Goal: Transaction & Acquisition: Book appointment/travel/reservation

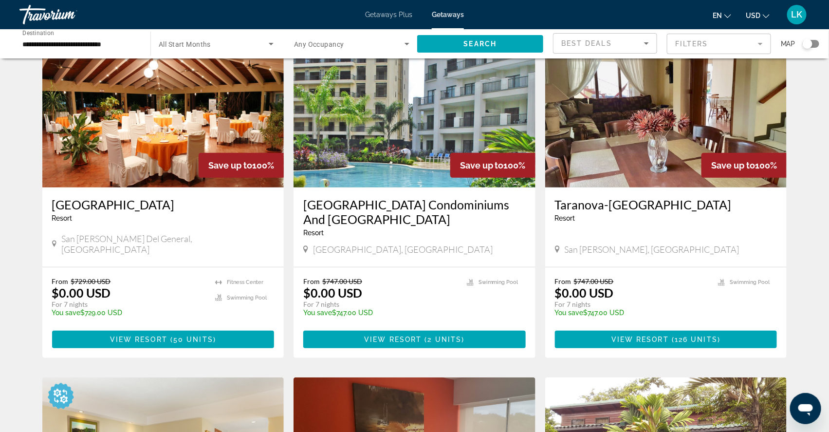
scroll to position [68, 0]
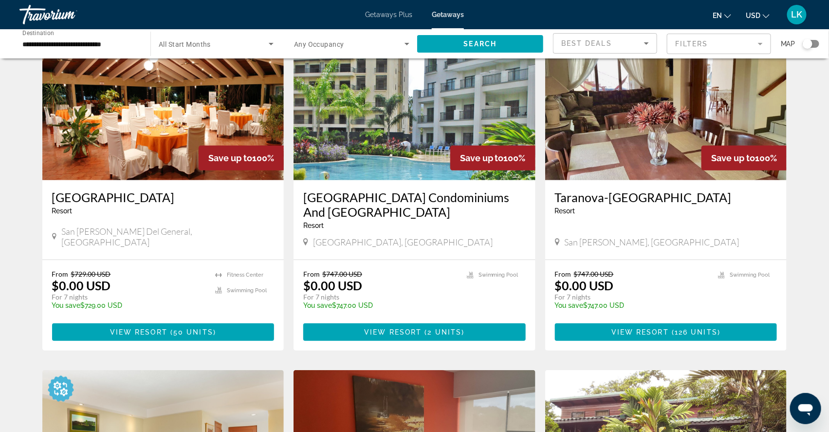
click at [175, 205] on h3 "Hotel del Sur" at bounding box center [163, 197] width 223 height 15
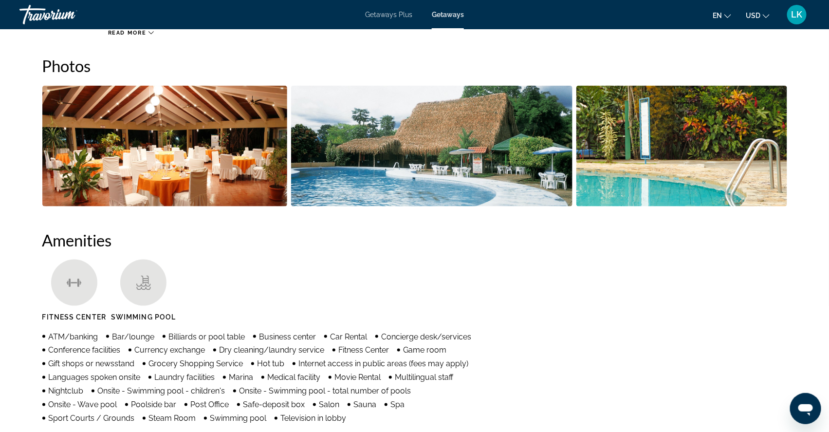
scroll to position [462, 0]
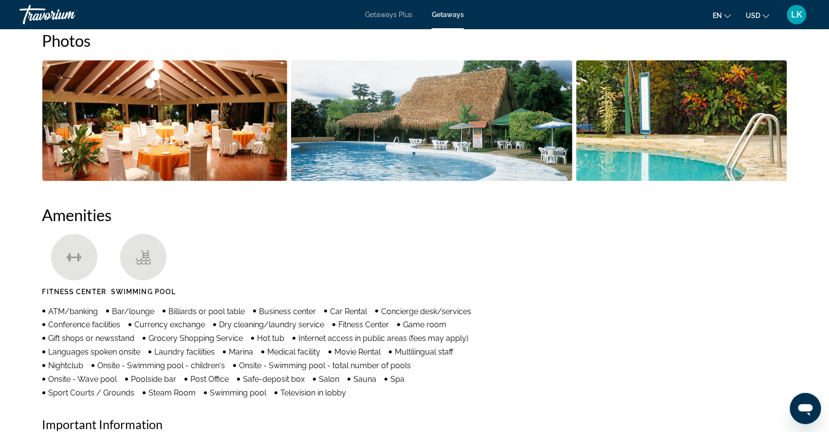
click at [231, 131] on img "Open full-screen image slider" at bounding box center [164, 120] width 245 height 121
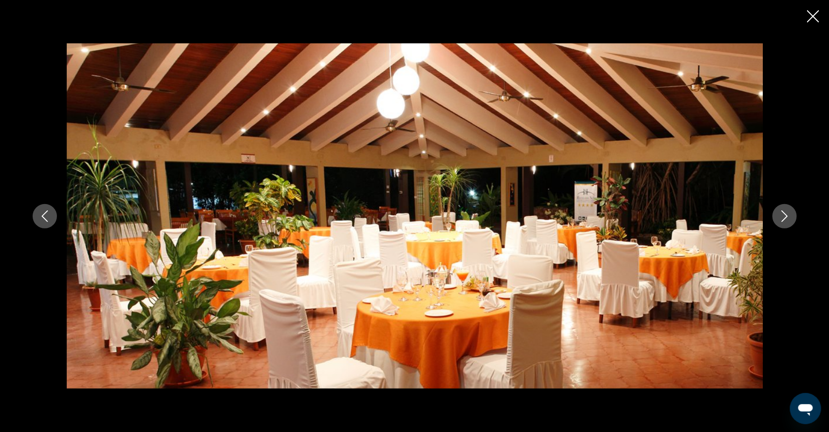
click at [791, 218] on icon "Next image" at bounding box center [785, 216] width 12 height 12
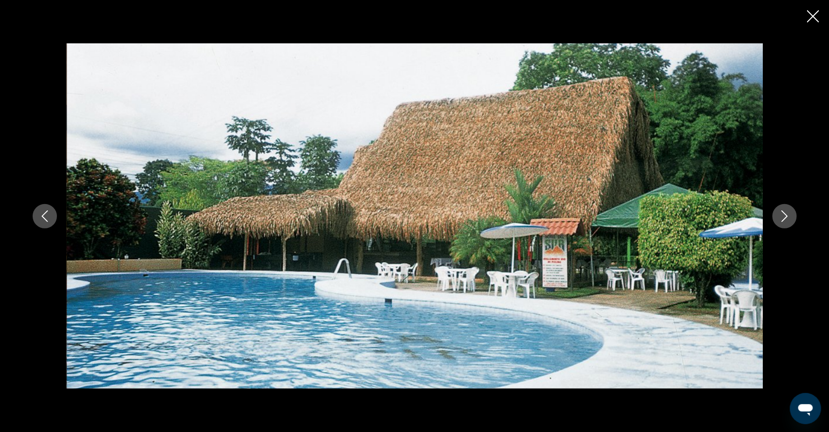
click at [791, 218] on icon "Next image" at bounding box center [785, 216] width 12 height 12
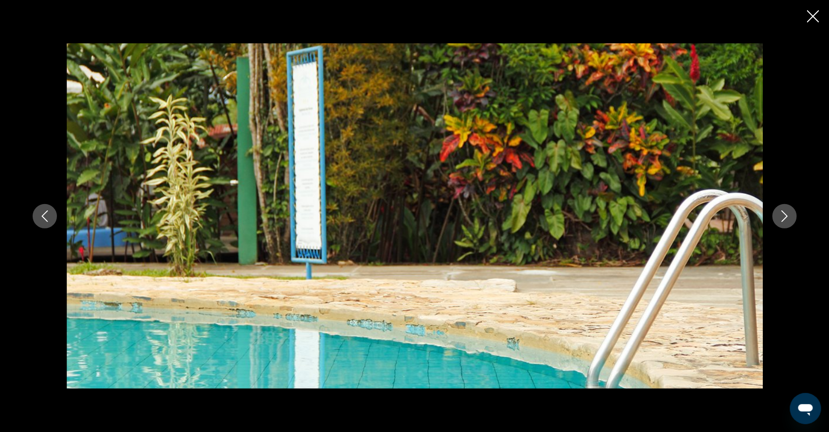
click at [791, 219] on icon "Next image" at bounding box center [785, 216] width 12 height 12
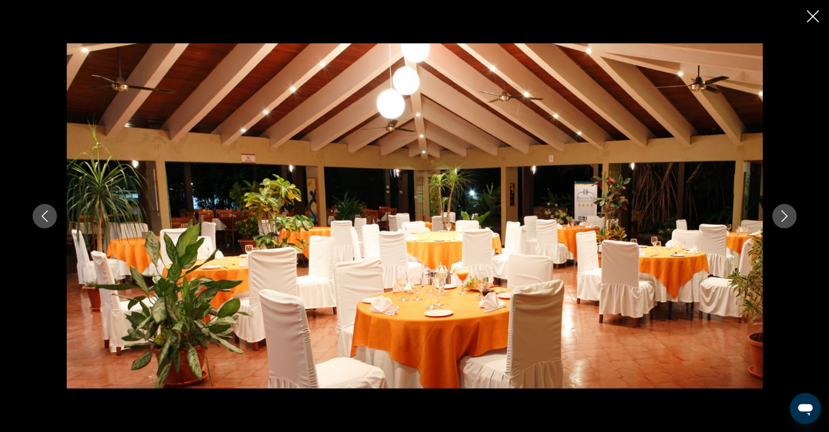
click at [791, 219] on icon "Next image" at bounding box center [785, 216] width 12 height 12
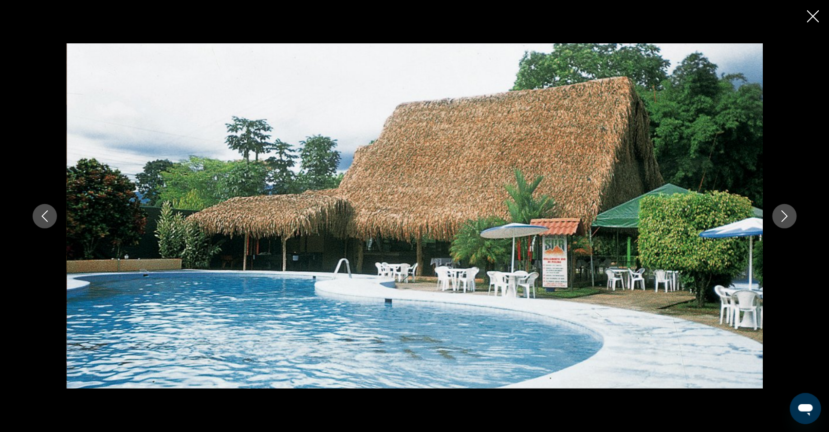
click at [814, 17] on icon "Close slideshow" at bounding box center [813, 16] width 12 height 12
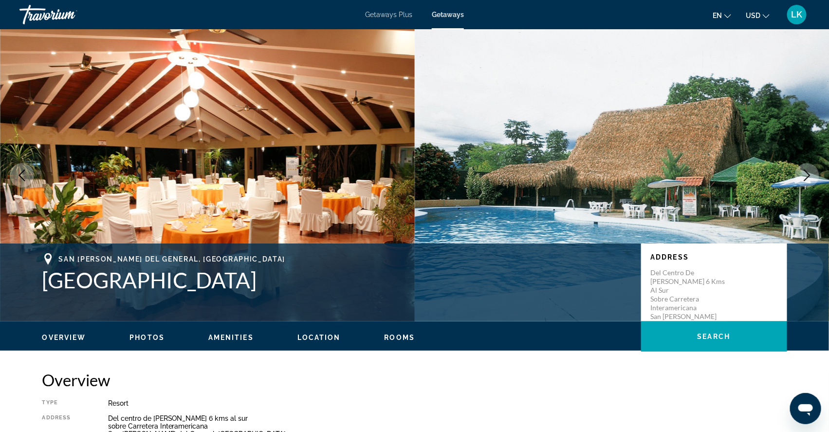
scroll to position [0, 0]
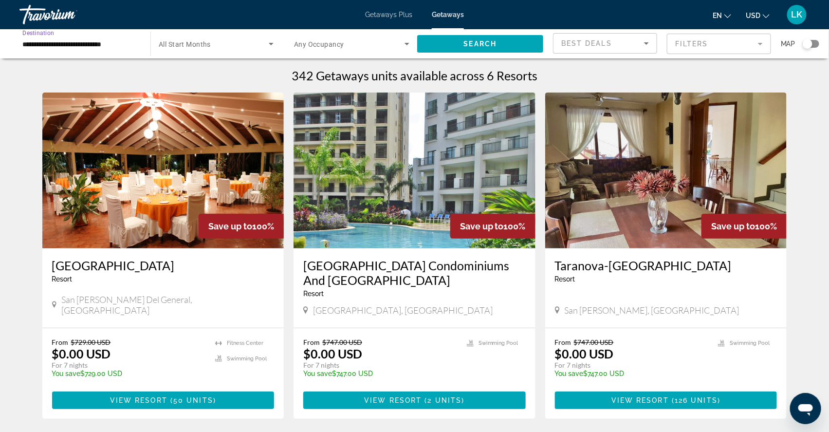
click at [105, 48] on input "**********" at bounding box center [79, 44] width 115 height 12
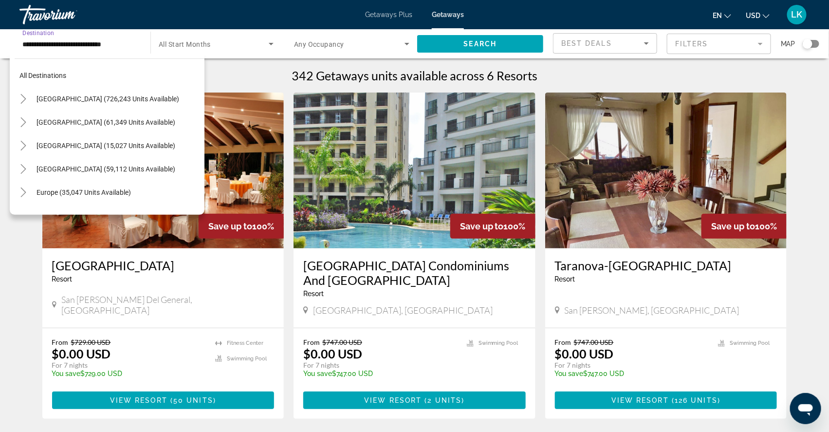
scroll to position [194, 0]
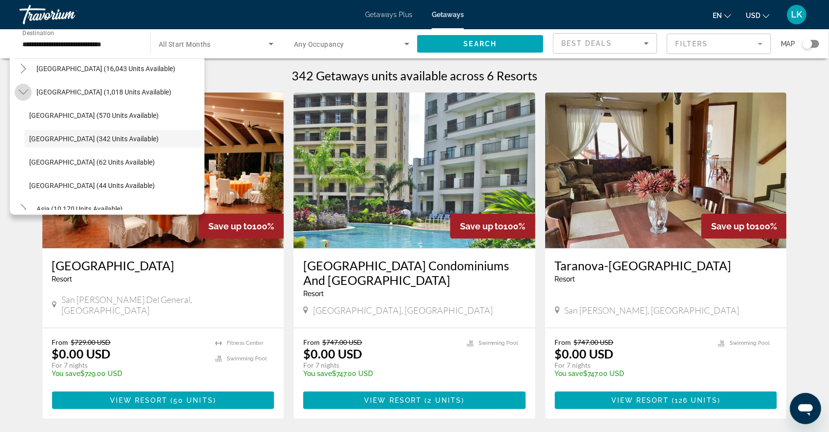
click at [24, 96] on icon "Toggle Central America (1,018 units available)" at bounding box center [24, 92] width 10 height 10
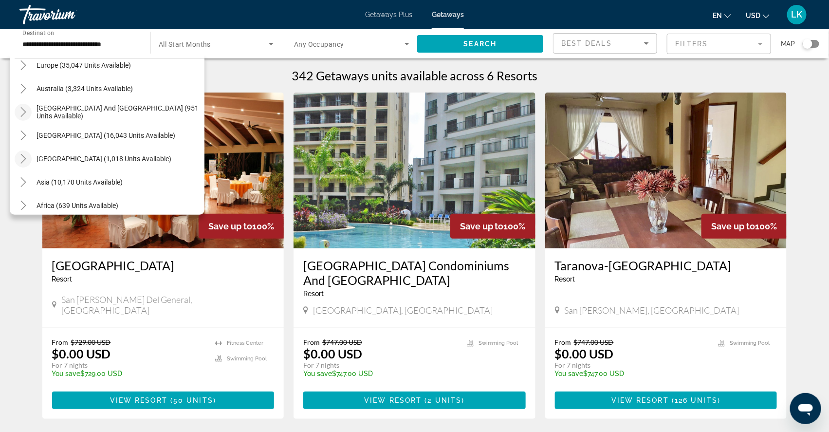
scroll to position [128, 0]
click at [26, 138] on icon "Toggle South America (16,043 units available)" at bounding box center [22, 135] width 5 height 10
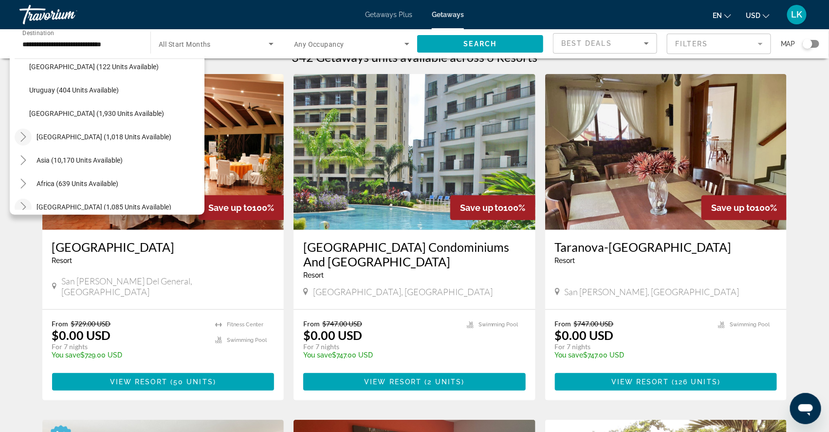
scroll to position [28, 0]
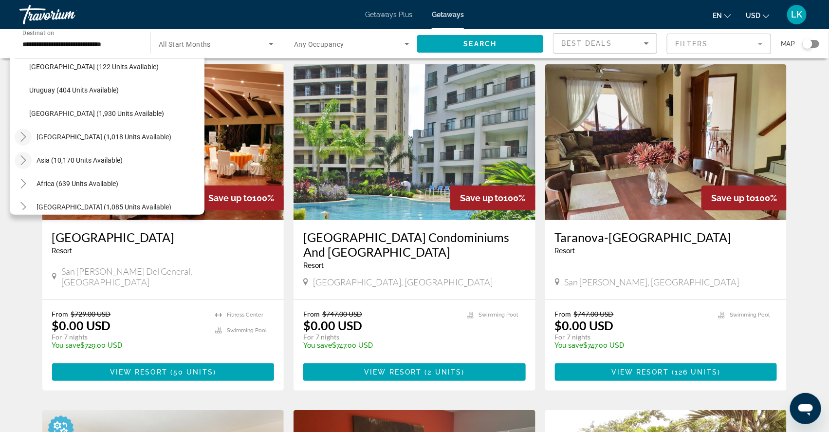
click at [26, 162] on icon "Toggle Asia (10,170 units available)" at bounding box center [24, 160] width 10 height 10
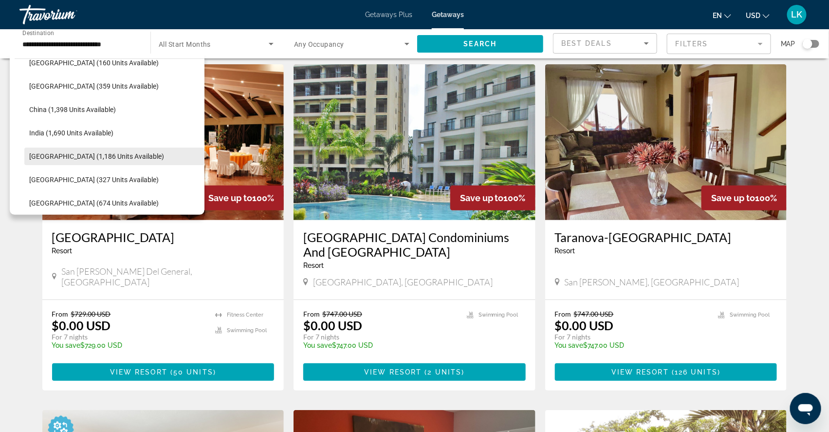
scroll to position [468, 0]
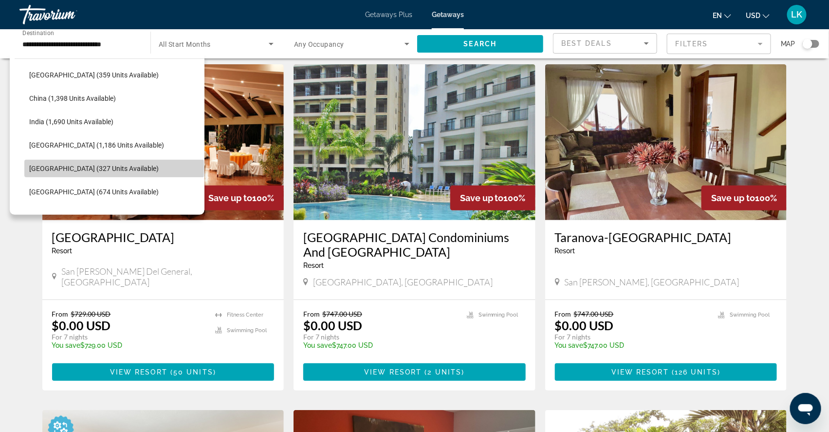
click at [93, 171] on span "Japan (327 units available)" at bounding box center [94, 169] width 130 height 8
type input "**********"
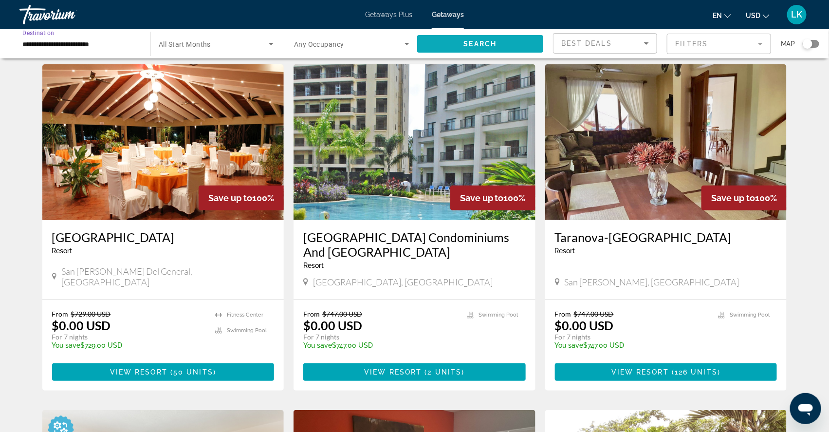
click at [444, 41] on span "Search widget" at bounding box center [480, 43] width 126 height 23
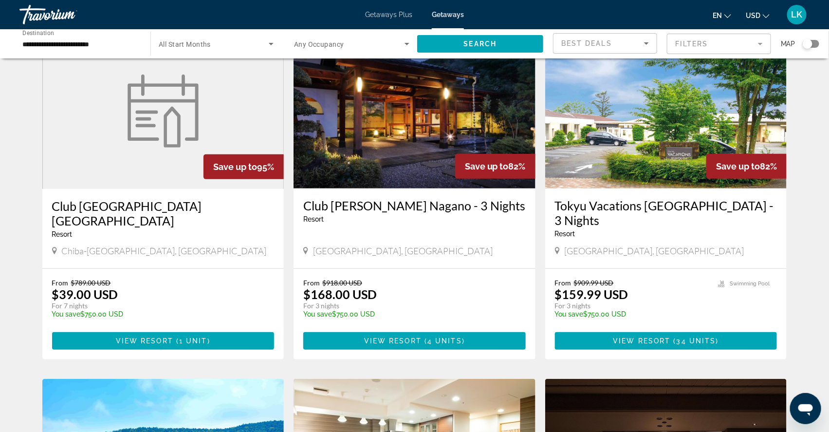
scroll to position [62, 0]
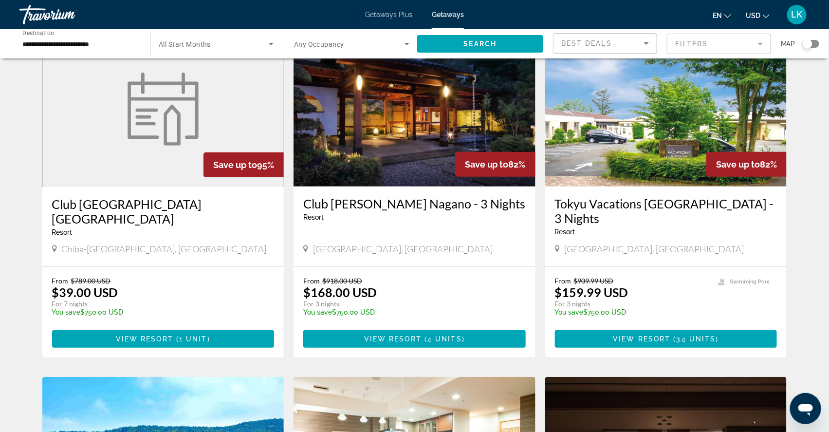
click at [122, 146] on img "Main content" at bounding box center [163, 109] width 83 height 73
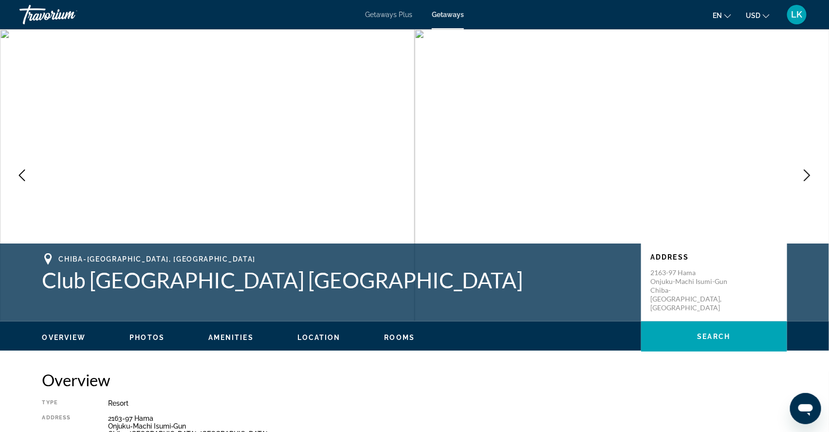
click at [807, 181] on icon "Next image" at bounding box center [807, 175] width 12 height 12
click at [807, 181] on icon "Next image" at bounding box center [807, 175] width 6 height 12
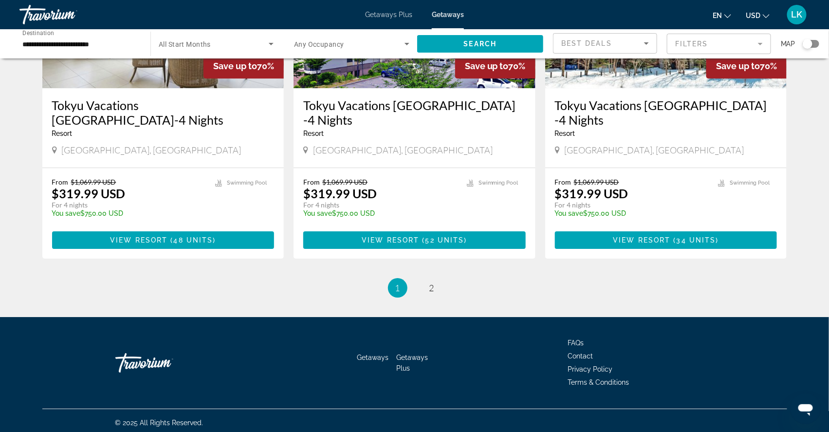
scroll to position [1199, 0]
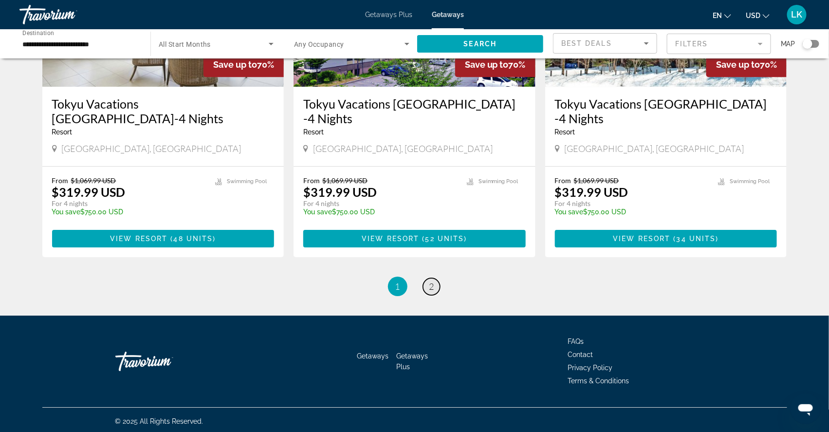
click at [434, 292] on span "2" at bounding box center [431, 286] width 5 height 11
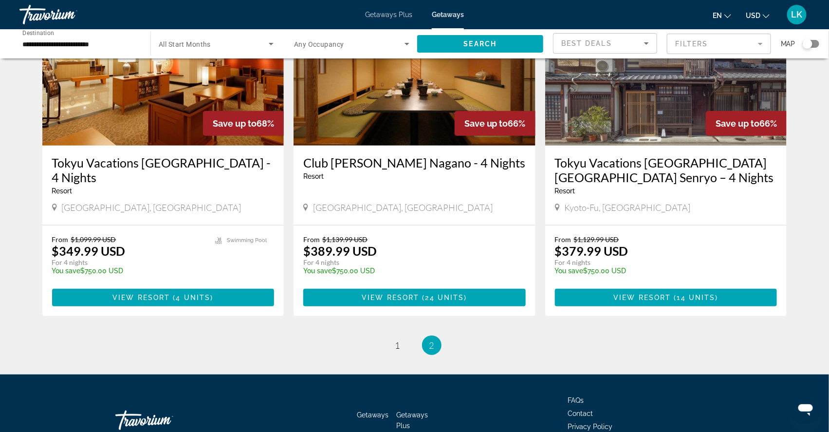
scroll to position [104, 0]
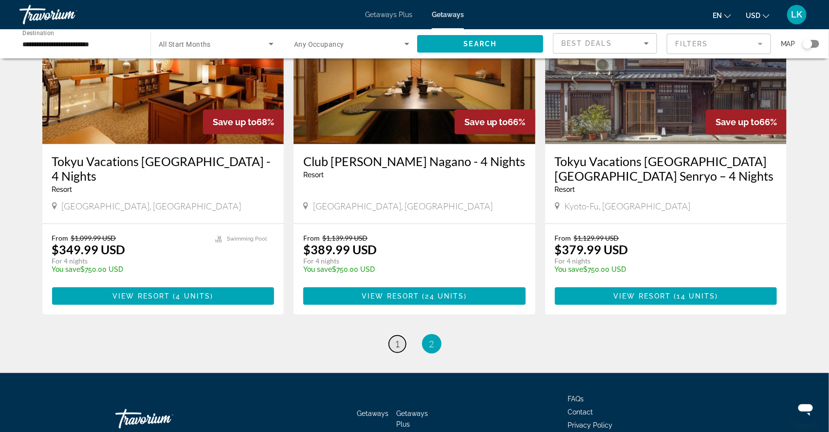
click at [397, 349] on span "1" at bounding box center [397, 343] width 5 height 11
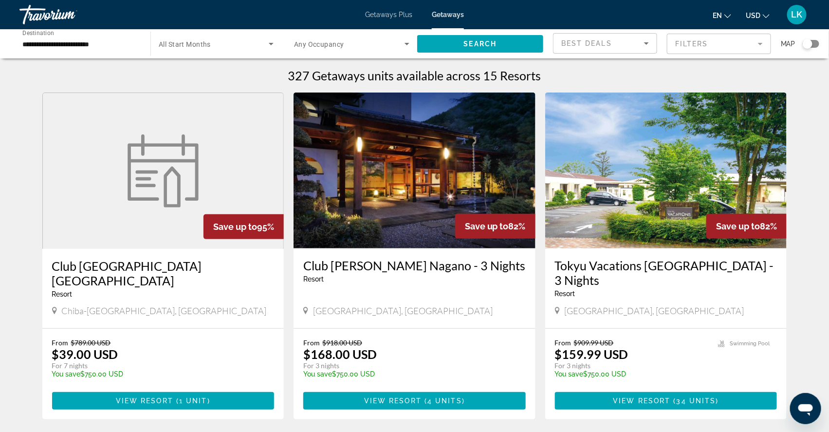
click at [389, 14] on span "Getaways Plus" at bounding box center [388, 15] width 47 height 8
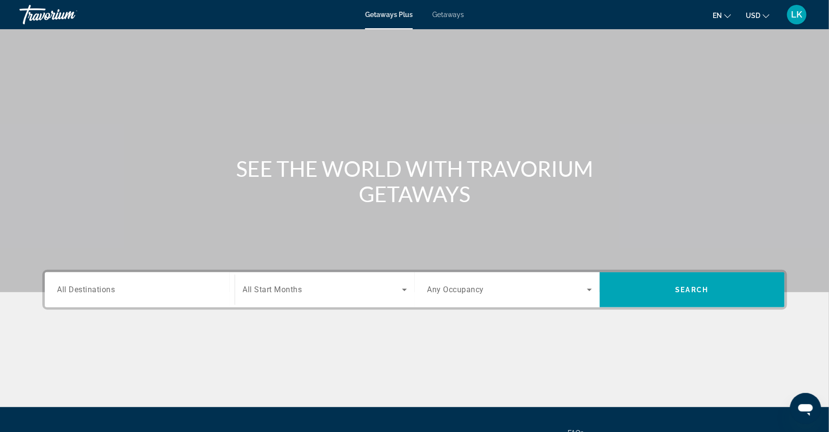
click at [77, 294] on span "All Destinations" at bounding box center [86, 289] width 58 height 9
click at [77, 296] on input "Destination All Destinations" at bounding box center [139, 290] width 165 height 12
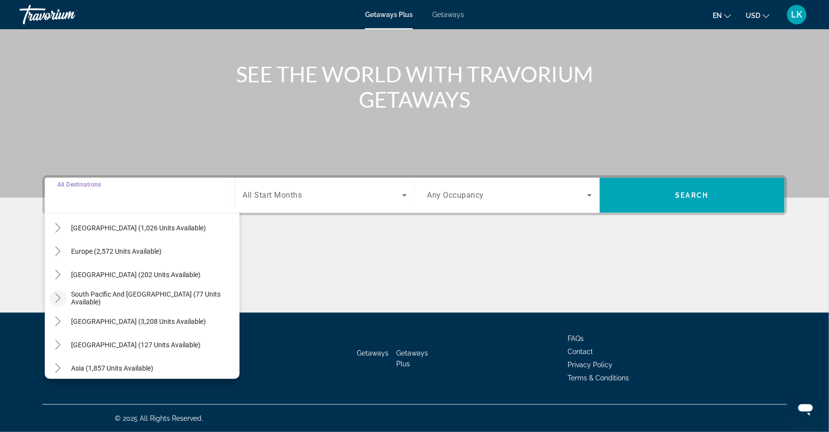
scroll to position [109, 0]
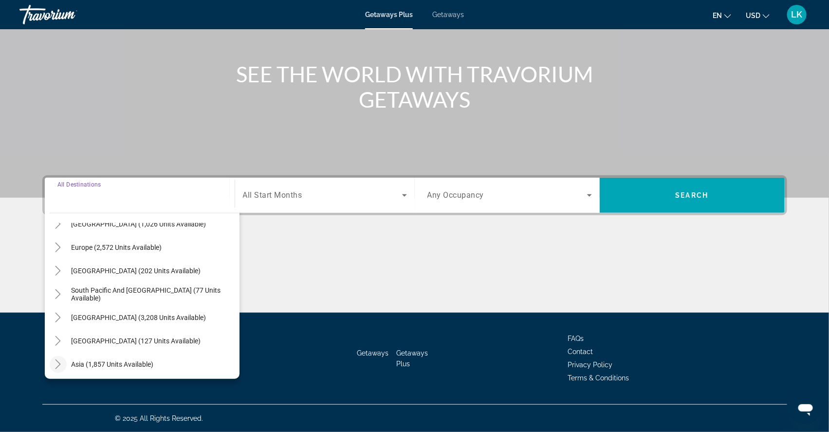
click at [53, 359] on icon "Toggle Asia (1,857 units available)" at bounding box center [58, 364] width 10 height 10
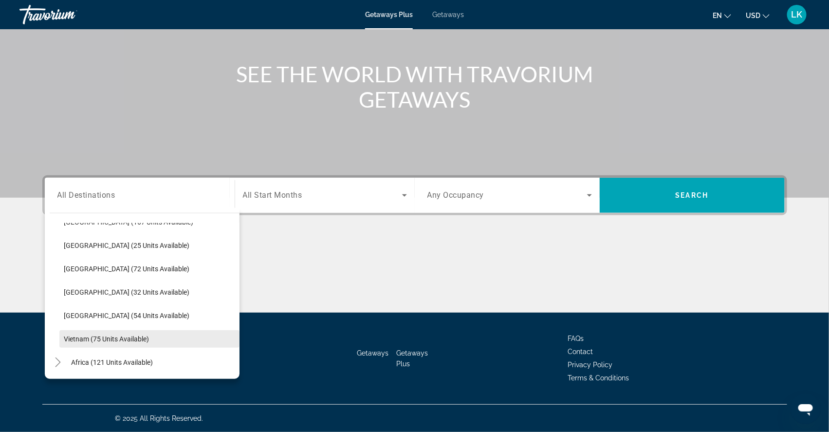
scroll to position [400, 0]
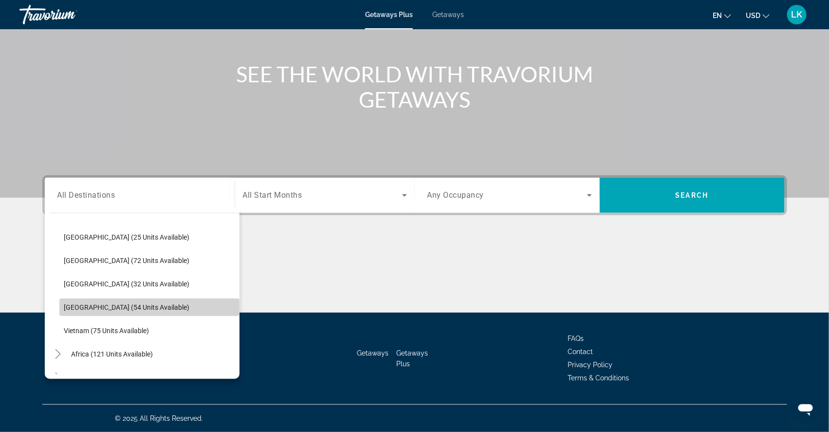
click at [64, 303] on span "Thailand (54 units available)" at bounding box center [127, 307] width 126 height 8
type input "**********"
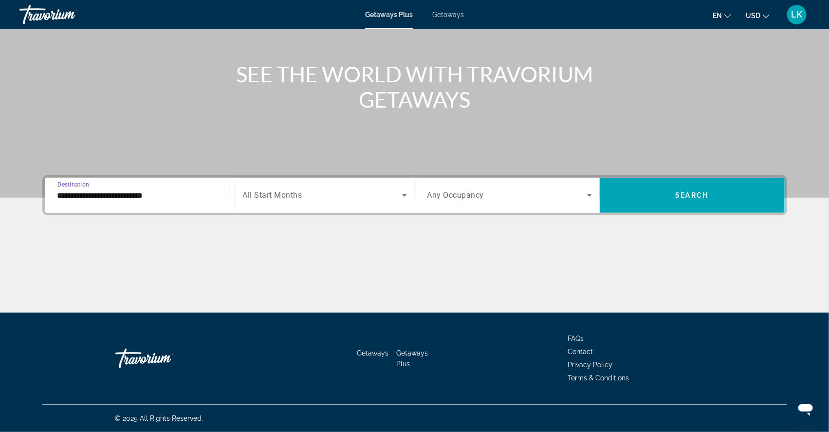
scroll to position [123, 0]
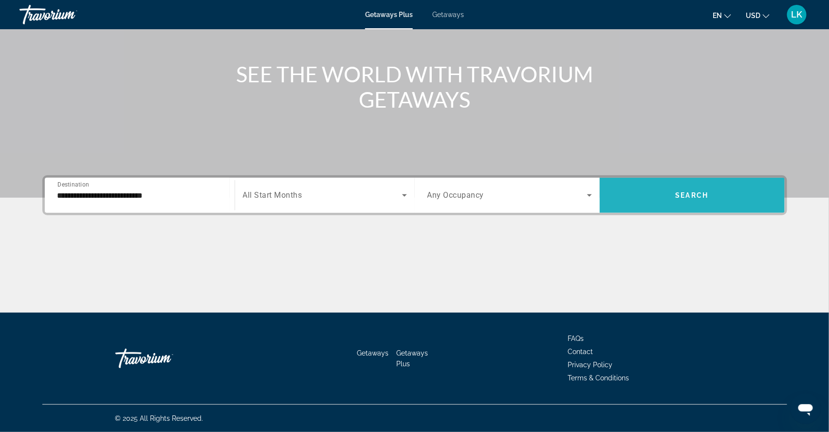
click at [685, 187] on span "Search widget" at bounding box center [692, 195] width 185 height 23
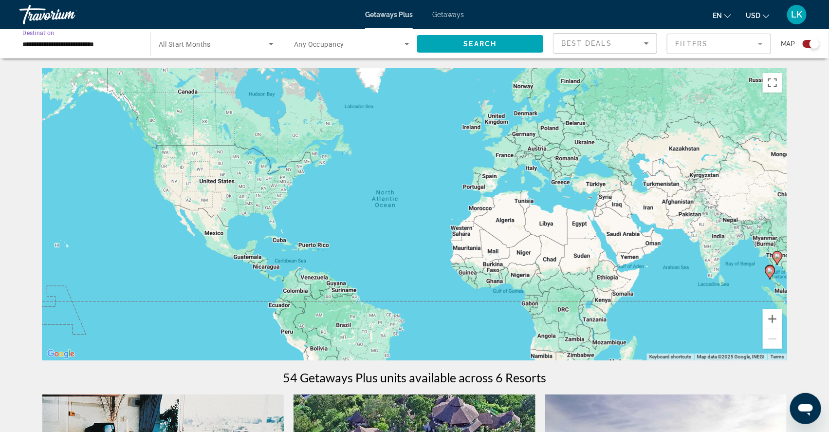
click at [112, 48] on input "**********" at bounding box center [79, 44] width 115 height 12
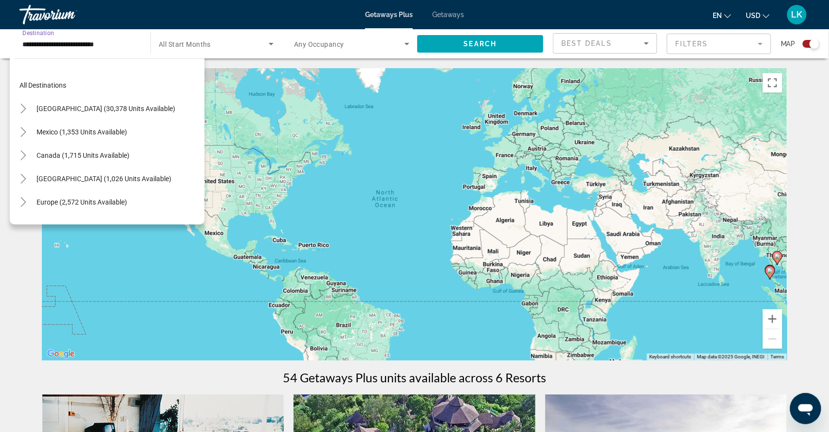
scroll to position [404, 0]
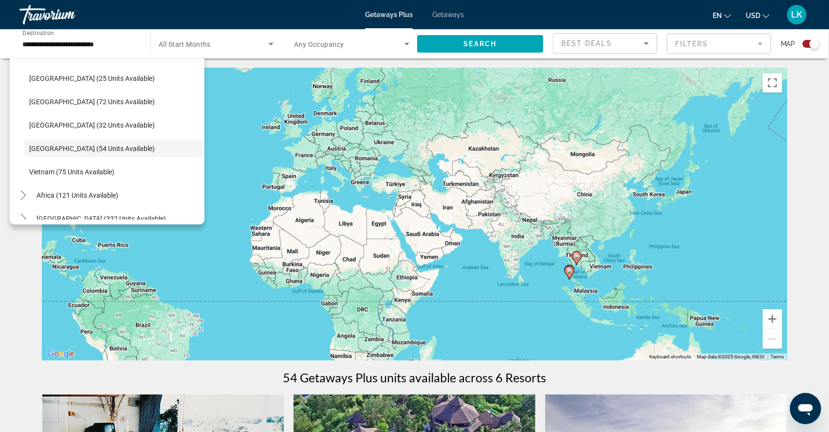
drag, startPoint x: 758, startPoint y: 305, endPoint x: 550, endPoint y: 305, distance: 208.4
click at [550, 305] on div "To activate drag with keyboard, press Alt + Enter. Once in keyboard drag state,…" at bounding box center [414, 214] width 745 height 292
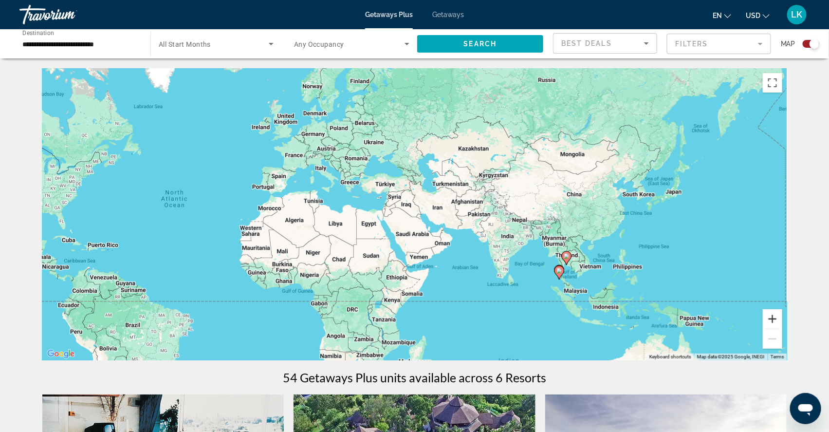
click at [782, 320] on button "Zoom in" at bounding box center [772, 318] width 19 height 19
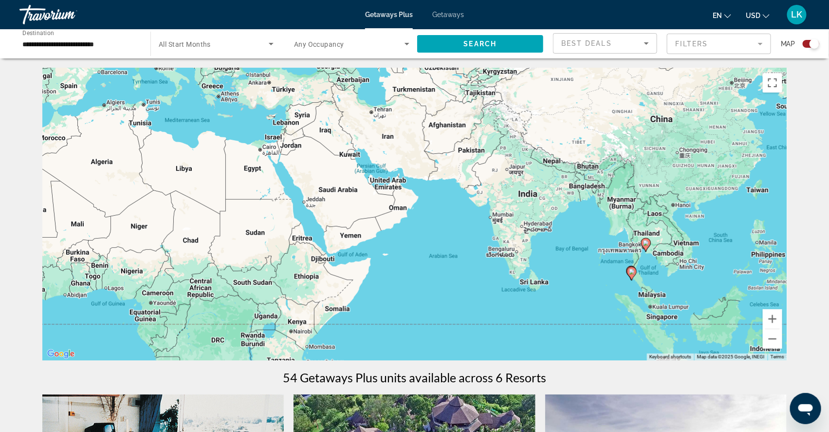
drag, startPoint x: 656, startPoint y: 330, endPoint x: 577, endPoint y: 252, distance: 110.9
click at [577, 252] on div "To activate drag with keyboard, press Alt + Enter. Once in keyboard drag state,…" at bounding box center [414, 214] width 745 height 292
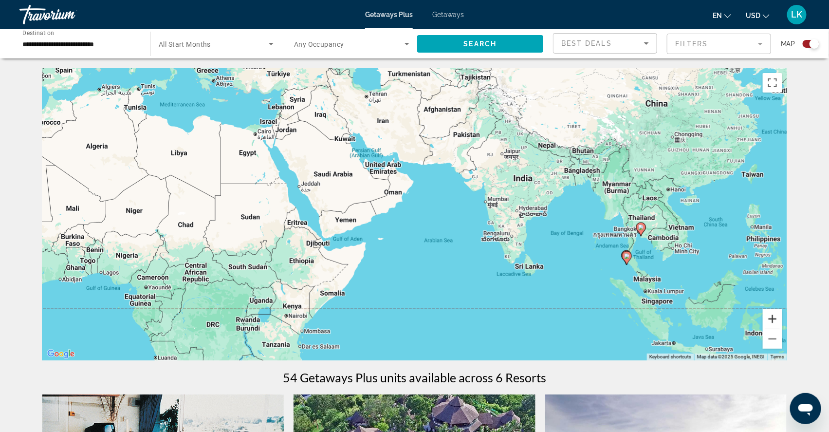
click at [782, 320] on button "Zoom in" at bounding box center [772, 318] width 19 height 19
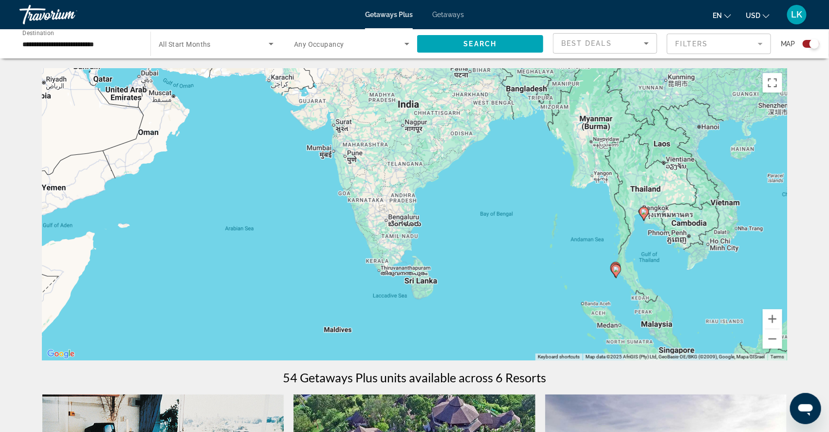
drag, startPoint x: 740, startPoint y: 296, endPoint x: 516, endPoint y: 258, distance: 227.3
click at [516, 258] on div "To activate drag with keyboard, press Alt + Enter. Once in keyboard drag state,…" at bounding box center [414, 214] width 745 height 292
click at [782, 322] on button "Zoom in" at bounding box center [772, 318] width 19 height 19
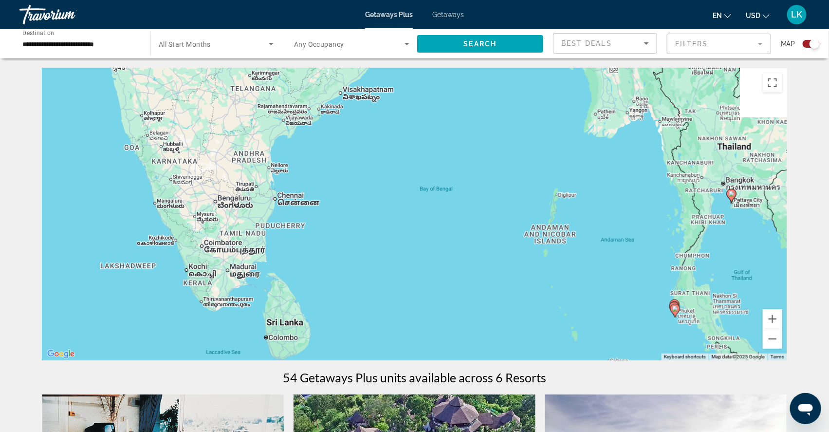
drag, startPoint x: 710, startPoint y: 258, endPoint x: 538, endPoint y: 246, distance: 172.8
click at [538, 245] on div "To activate drag with keyboard, press Alt + Enter. Once in keyboard drag state,…" at bounding box center [414, 214] width 745 height 292
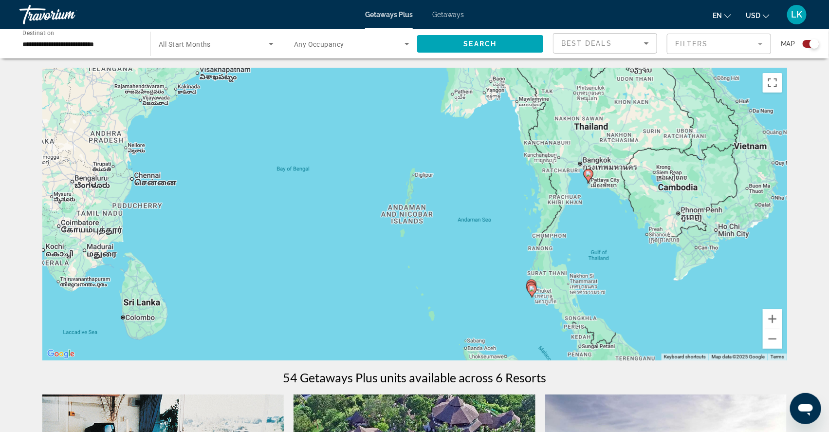
drag, startPoint x: 696, startPoint y: 316, endPoint x: 603, endPoint y: 271, distance: 103.2
click at [603, 271] on div "To activate drag with keyboard, press Alt + Enter. Once in keyboard drag state,…" at bounding box center [414, 214] width 745 height 292
click at [782, 346] on button "Zoom out" at bounding box center [772, 338] width 19 height 19
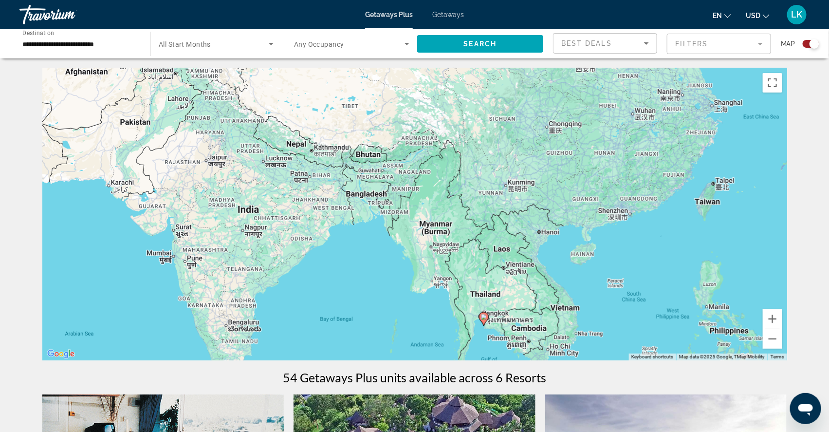
drag, startPoint x: 611, startPoint y: 137, endPoint x: 592, endPoint y: 265, distance: 129.0
click at [593, 265] on div "To activate drag with keyboard, press Alt + Enter. Once in keyboard drag state,…" at bounding box center [414, 214] width 745 height 292
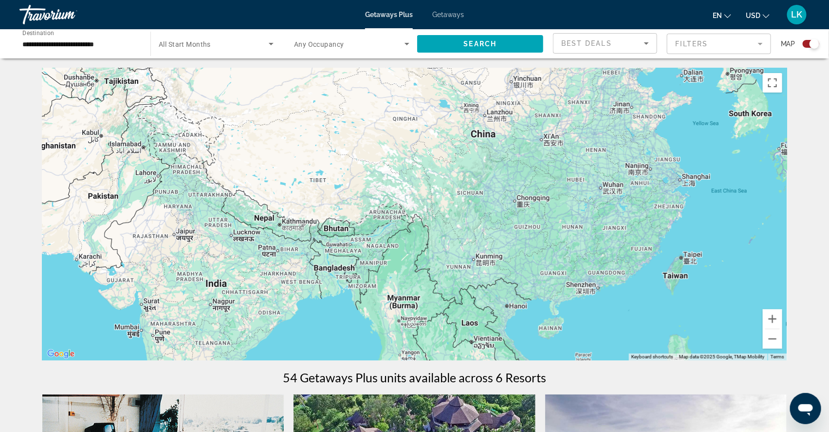
drag, startPoint x: 592, startPoint y: 265, endPoint x: 560, endPoint y: 339, distance: 80.5
click at [561, 340] on div "To activate drag with keyboard, press Alt + Enter. Once in keyboard drag state,…" at bounding box center [414, 214] width 745 height 292
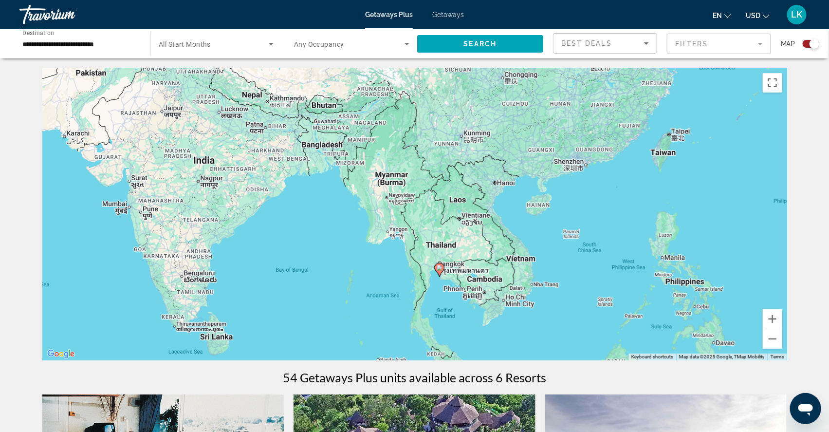
drag, startPoint x: 612, startPoint y: 332, endPoint x: 599, endPoint y: 207, distance: 125.8
click at [599, 207] on div "To activate drag with keyboard, press Alt + Enter. Once in keyboard drag state,…" at bounding box center [414, 214] width 745 height 292
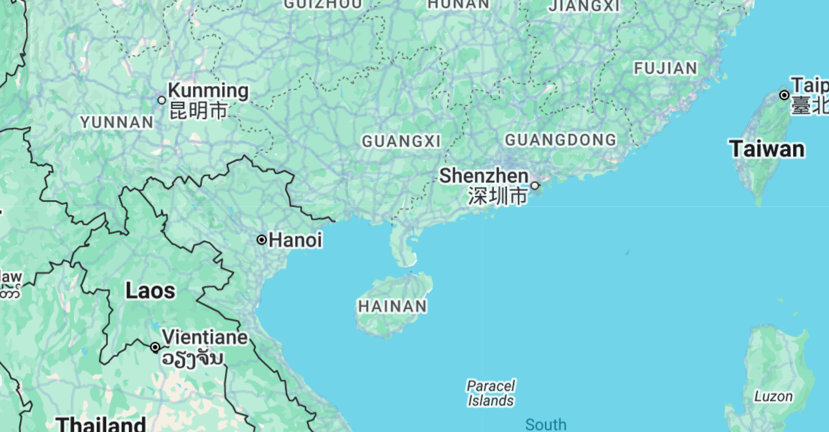
drag, startPoint x: 177, startPoint y: 61, endPoint x: 214, endPoint y: 69, distance: 38.2
click at [215, 69] on div "To activate drag with keyboard, press Alt + Enter. Once in keyboard drag state,…" at bounding box center [414, 214] width 745 height 292
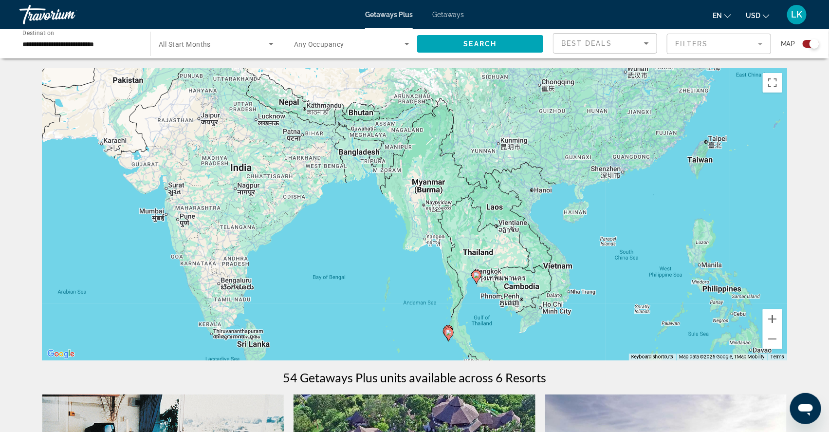
scroll to position [0, 0]
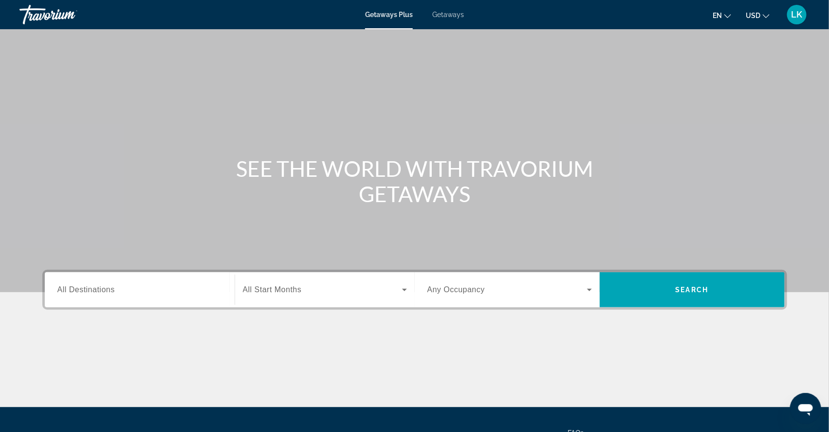
click at [57, 294] on span "All Destinations" at bounding box center [85, 289] width 57 height 8
click at [57, 296] on input "Destination All Destinations" at bounding box center [139, 290] width 165 height 12
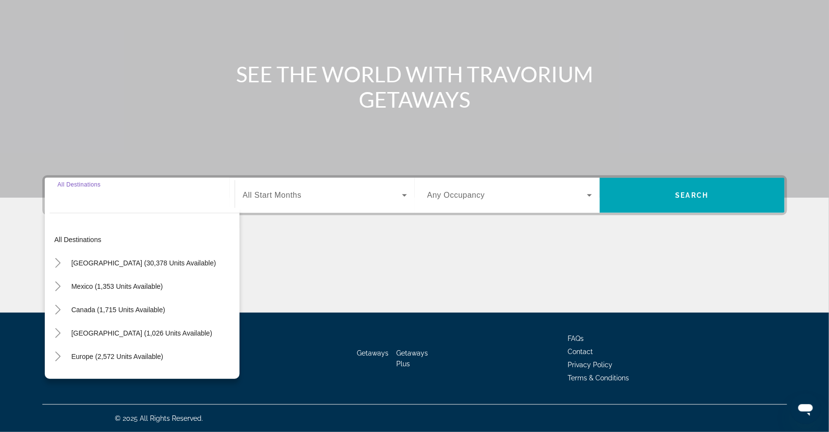
scroll to position [123, 0]
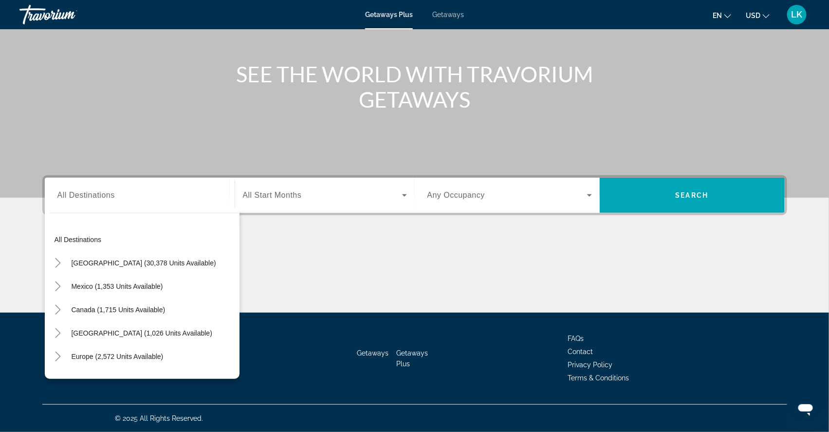
click at [443, 15] on span "Getaways" at bounding box center [448, 15] width 32 height 8
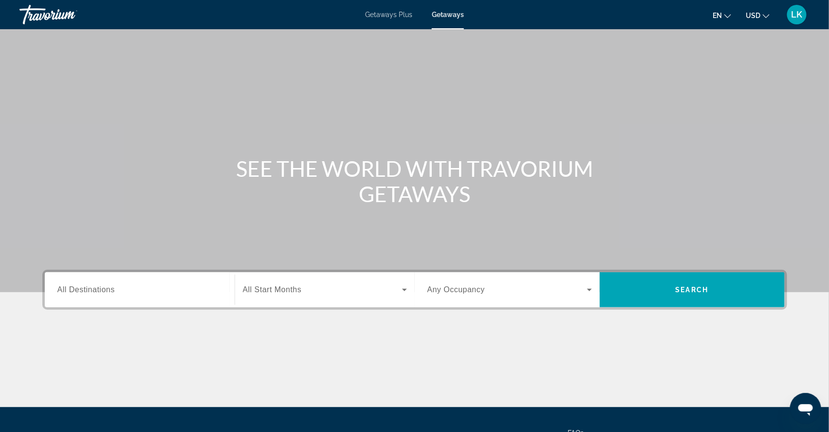
click at [78, 294] on span "All Destinations" at bounding box center [85, 289] width 57 height 8
click at [78, 296] on input "Destination All Destinations" at bounding box center [139, 290] width 165 height 12
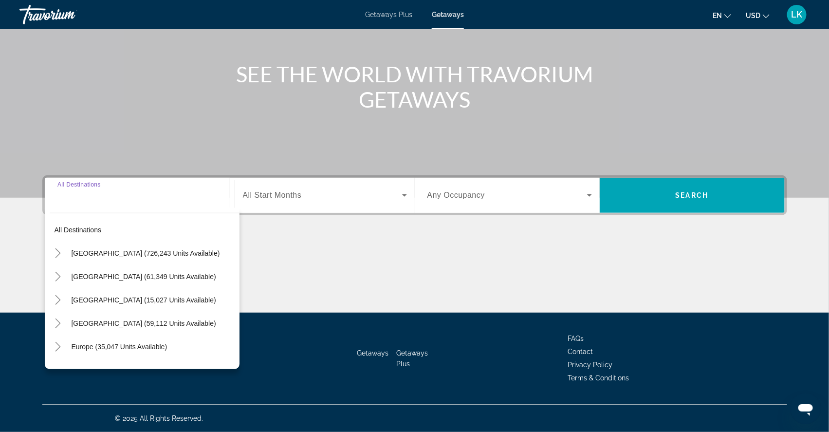
scroll to position [123, 0]
click at [53, 342] on icon "Toggle Europe (35,047 units available)" at bounding box center [58, 347] width 10 height 10
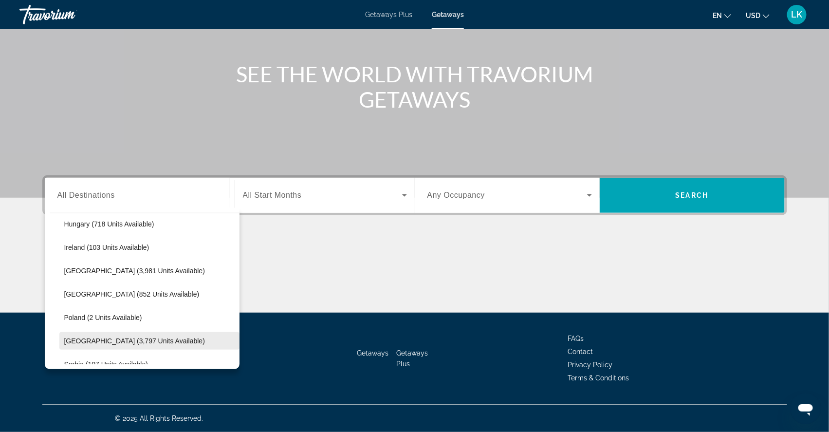
scroll to position [353, 0]
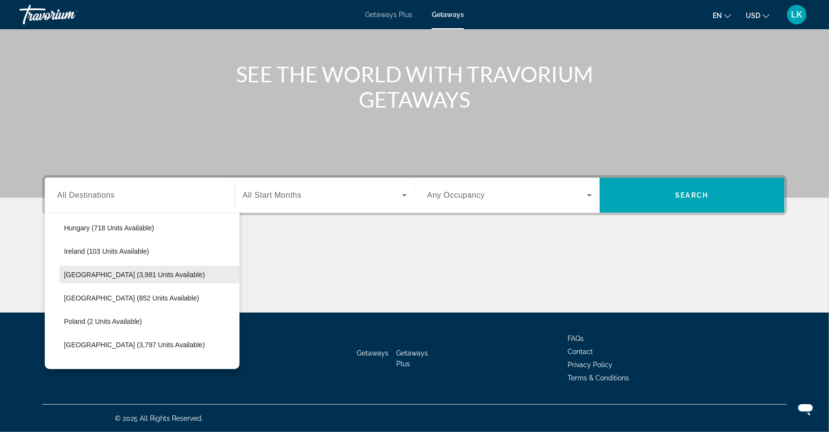
click at [78, 271] on span "[GEOGRAPHIC_DATA] (3,981 units available)" at bounding box center [134, 275] width 141 height 8
type input "**********"
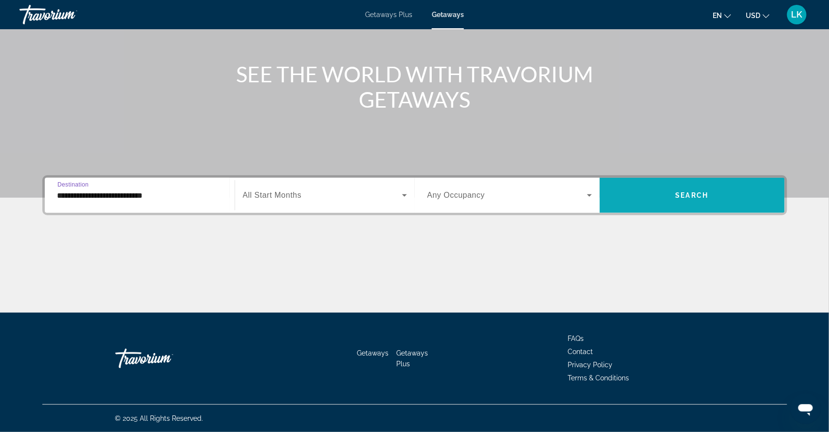
click at [709, 191] on span "Search" at bounding box center [692, 195] width 33 height 8
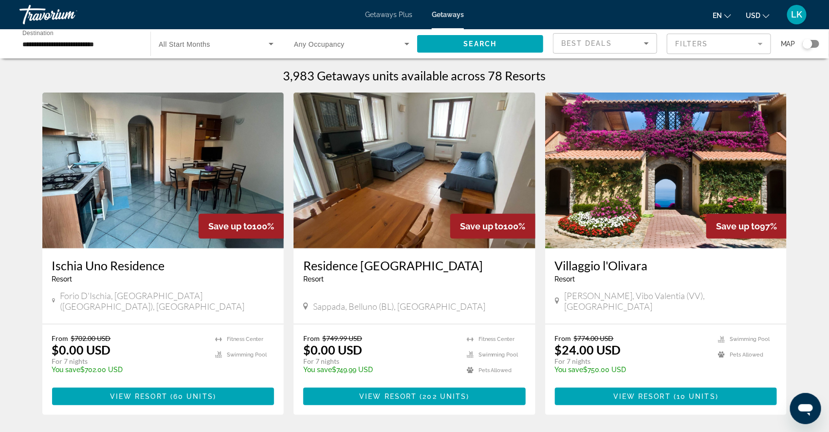
click at [817, 44] on div "Search widget" at bounding box center [811, 44] width 17 height 8
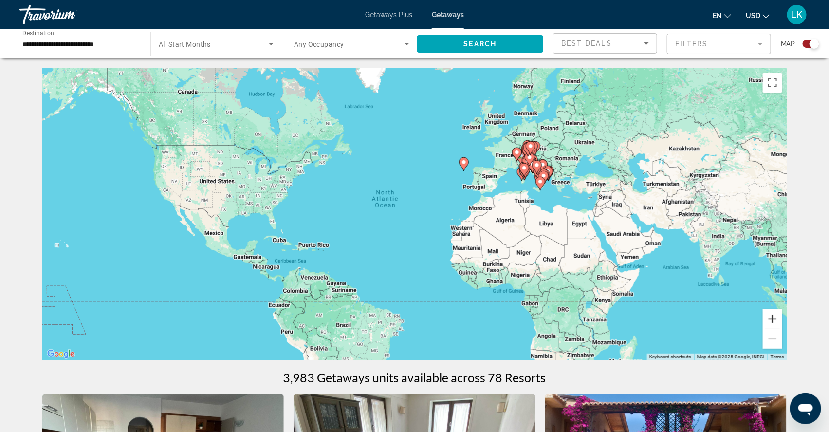
click at [782, 321] on button "Zoom in" at bounding box center [772, 318] width 19 height 19
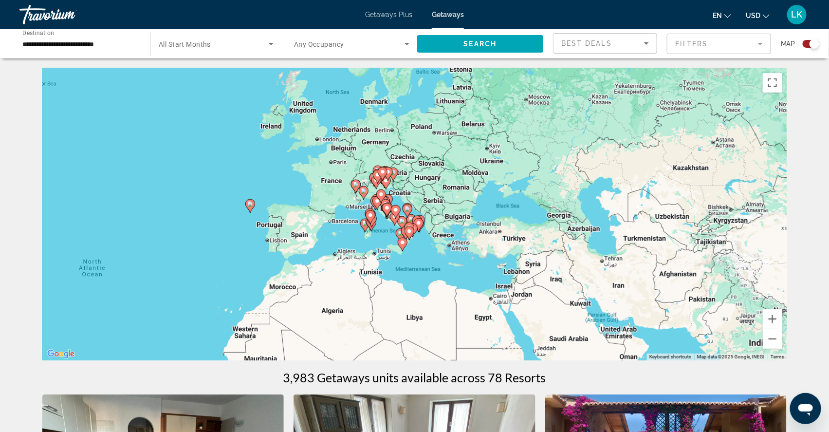
drag, startPoint x: 752, startPoint y: 211, endPoint x: 488, endPoint y: 296, distance: 276.7
click at [488, 296] on div "To activate drag with keyboard, press Alt + Enter. Once in keyboard drag state,…" at bounding box center [414, 214] width 745 height 292
click at [782, 319] on button "Zoom in" at bounding box center [772, 318] width 19 height 19
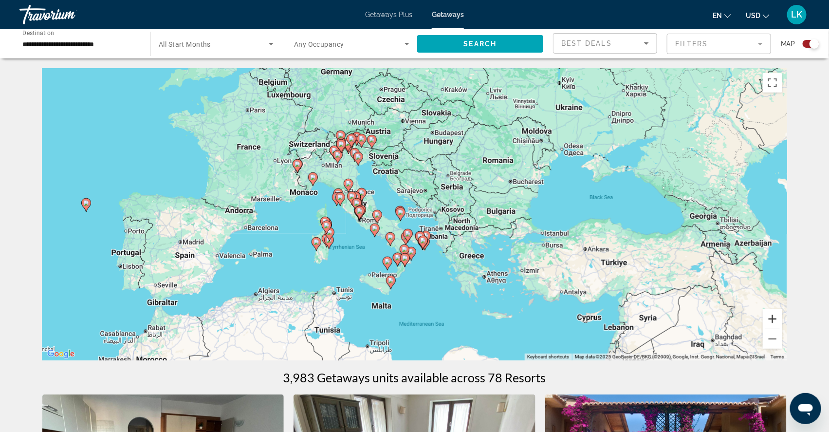
click at [782, 319] on button "Zoom in" at bounding box center [772, 318] width 19 height 19
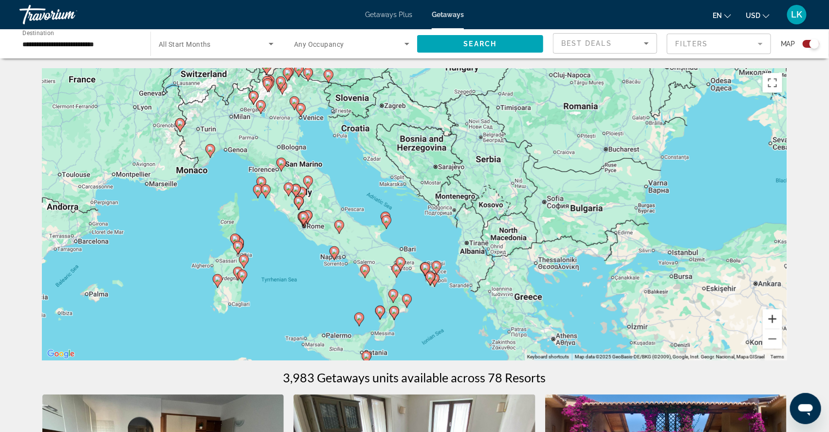
click at [782, 323] on button "Zoom in" at bounding box center [772, 318] width 19 height 19
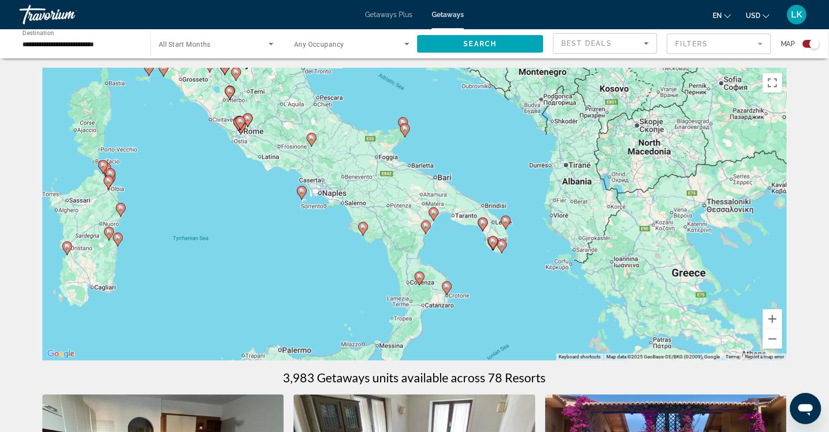
drag, startPoint x: 387, startPoint y: 269, endPoint x: 433, endPoint y: 161, distance: 117.8
click at [433, 161] on div "To activate drag with keyboard, press Alt + Enter. Once in keyboard drag state,…" at bounding box center [414, 214] width 745 height 292
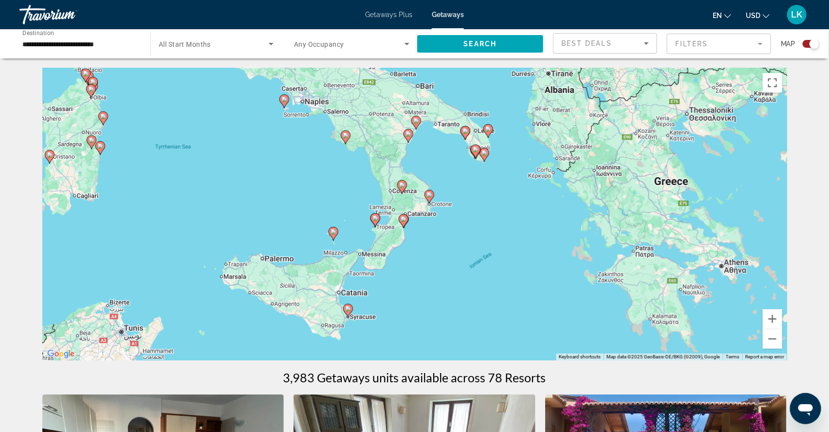
drag, startPoint x: 479, startPoint y: 321, endPoint x: 461, endPoint y: 228, distance: 94.3
click at [462, 228] on div "To activate drag with keyboard, press Alt + Enter. Once in keyboard drag state,…" at bounding box center [414, 214] width 745 height 292
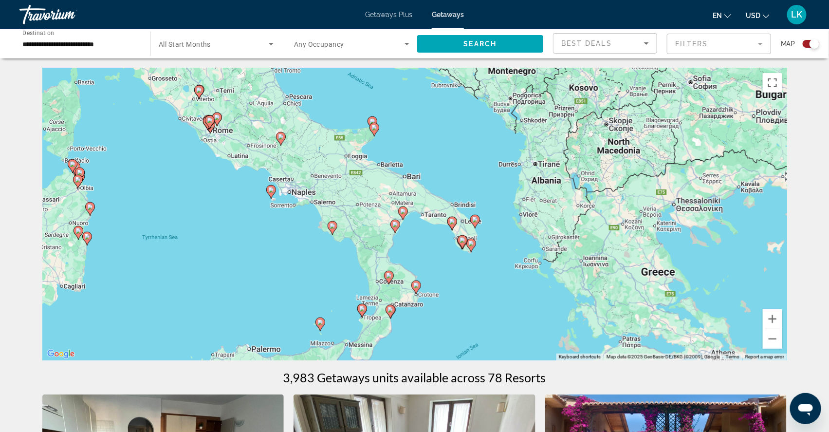
drag, startPoint x: 339, startPoint y: 208, endPoint x: 326, endPoint y: 297, distance: 89.6
click at [326, 299] on div "To activate drag with keyboard, press Alt + Enter. Once in keyboard drag state,…" at bounding box center [414, 214] width 745 height 292
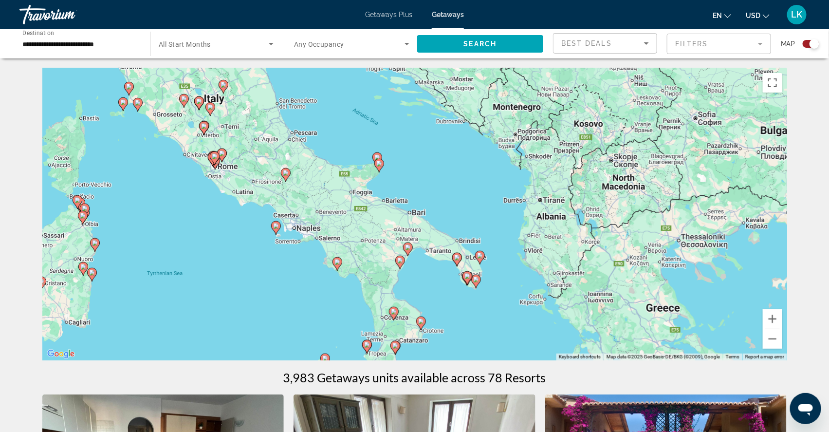
drag, startPoint x: 304, startPoint y: 216, endPoint x: 309, endPoint y: 257, distance: 40.7
click at [309, 257] on div "To activate drag with keyboard, press Alt + Enter. Once in keyboard drag state,…" at bounding box center [414, 214] width 745 height 292
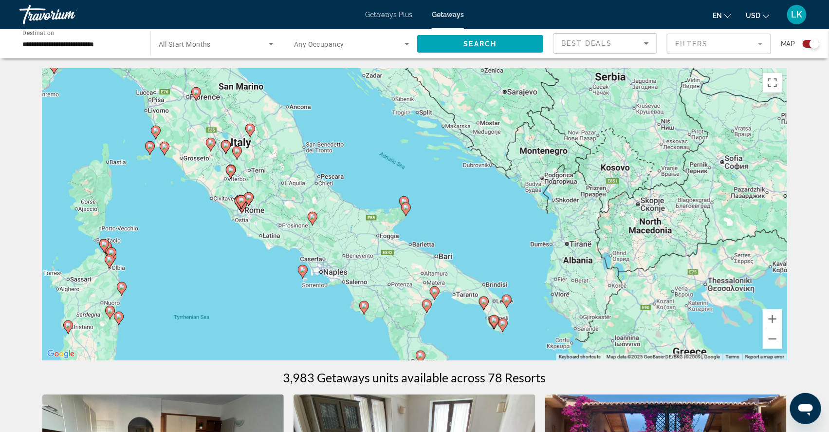
drag, startPoint x: 289, startPoint y: 274, endPoint x: 316, endPoint y: 316, distance: 50.4
click at [316, 316] on div "To activate drag with keyboard, press Alt + Enter. Once in keyboard drag state,…" at bounding box center [414, 214] width 745 height 292
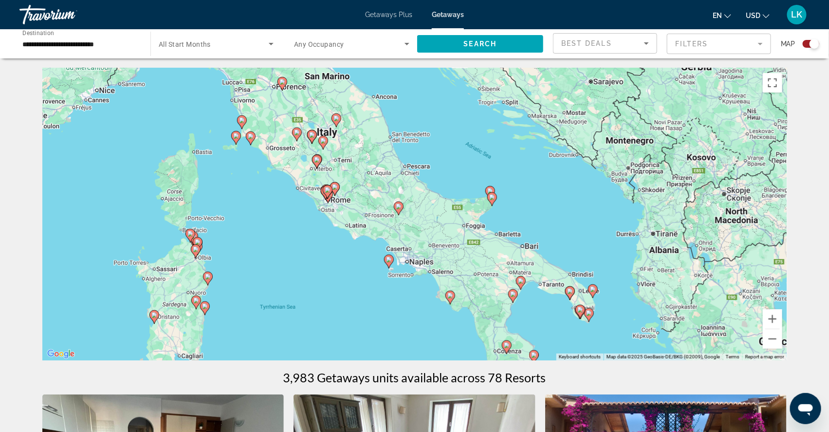
drag, startPoint x: 203, startPoint y: 225, endPoint x: 291, endPoint y: 216, distance: 88.2
click at [291, 216] on div "To activate drag with keyboard, press Alt + Enter. Once in keyboard drag state,…" at bounding box center [414, 214] width 745 height 292
click at [782, 322] on button "Zoom in" at bounding box center [772, 318] width 19 height 19
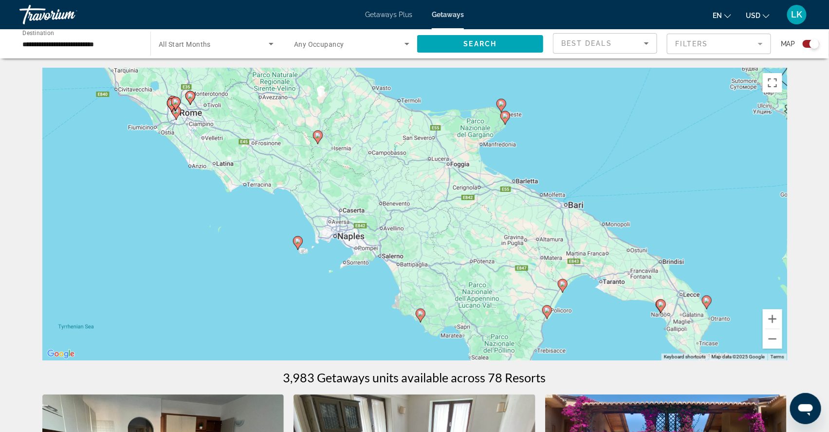
drag, startPoint x: 655, startPoint y: 234, endPoint x: 590, endPoint y: 163, distance: 96.5
click at [589, 163] on div "To activate drag with keyboard, press Alt + Enter. Once in keyboard drag state,…" at bounding box center [414, 214] width 745 height 292
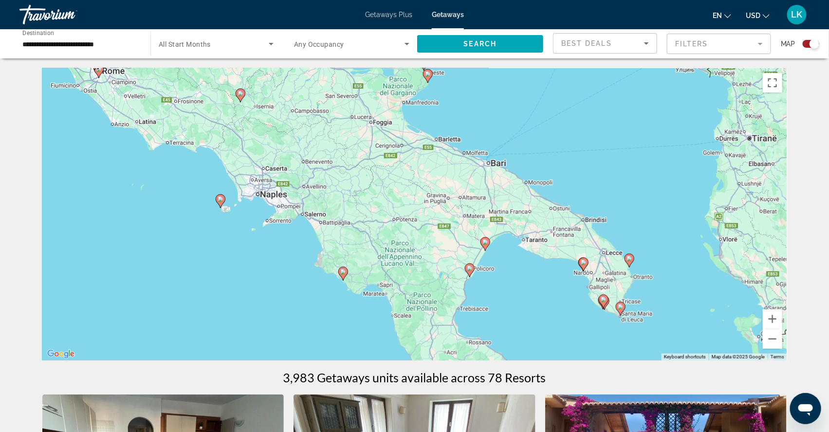
drag, startPoint x: 574, startPoint y: 153, endPoint x: 497, endPoint y: 111, distance: 88.1
click at [496, 111] on div "To activate drag with keyboard, press Alt + Enter. Once in keyboard drag state,…" at bounding box center [414, 214] width 745 height 292
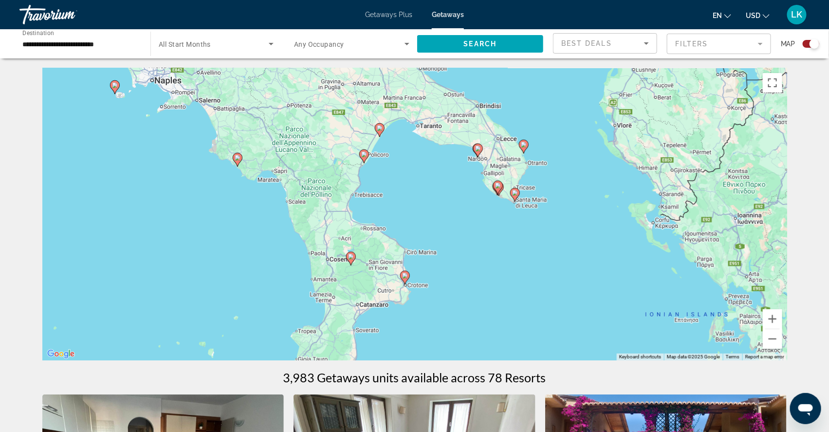
drag, startPoint x: 619, startPoint y: 175, endPoint x: 510, endPoint y: 60, distance: 158.4
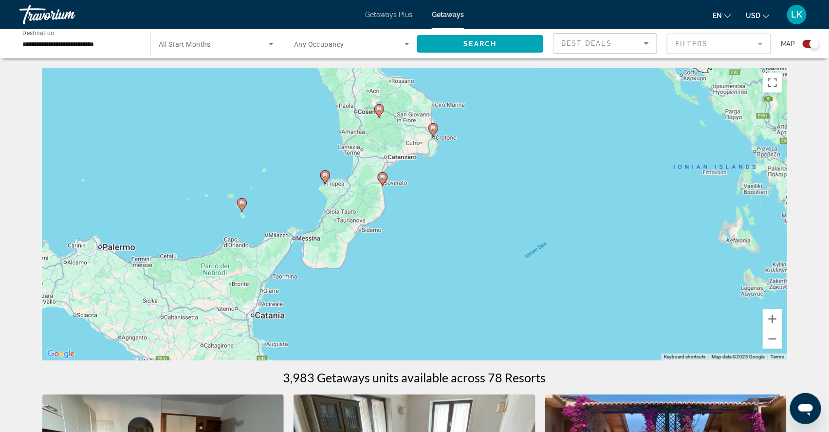
drag, startPoint x: 447, startPoint y: 278, endPoint x: 475, endPoint y: 129, distance: 151.7
click at [475, 129] on div "To activate drag with keyboard, press Alt + Enter. Once in keyboard drag state,…" at bounding box center [414, 214] width 745 height 292
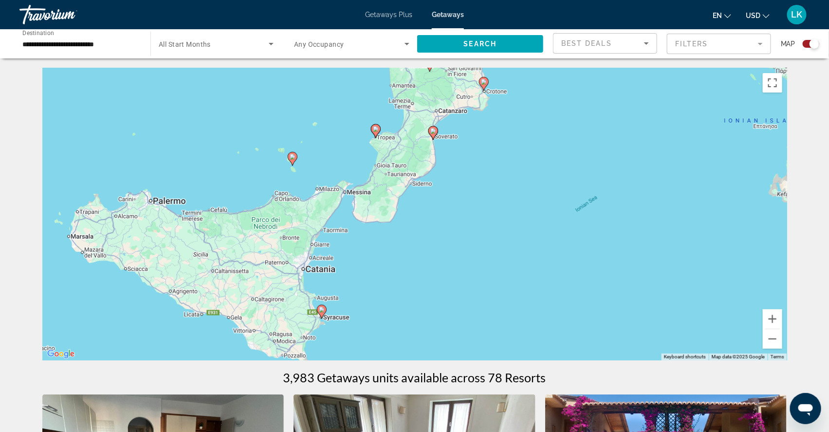
drag, startPoint x: 388, startPoint y: 274, endPoint x: 432, endPoint y: 245, distance: 52.5
click at [432, 245] on div "To activate drag with keyboard, press Alt + Enter. Once in keyboard drag state,…" at bounding box center [414, 214] width 745 height 292
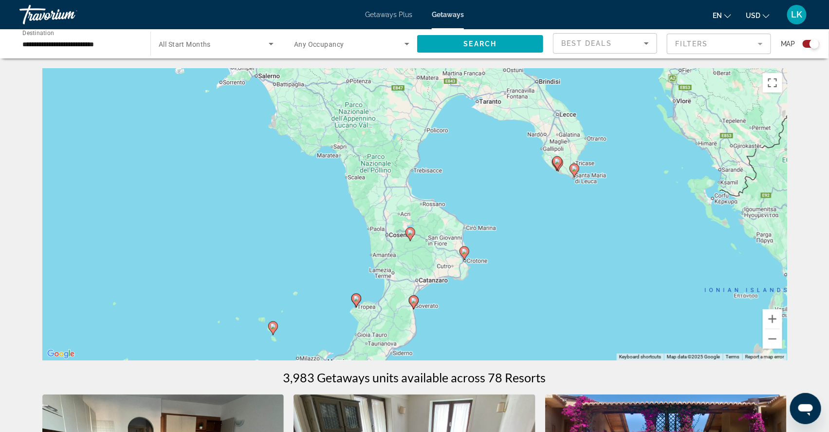
drag, startPoint x: 478, startPoint y: 192, endPoint x: 465, endPoint y: 378, distance: 186.4
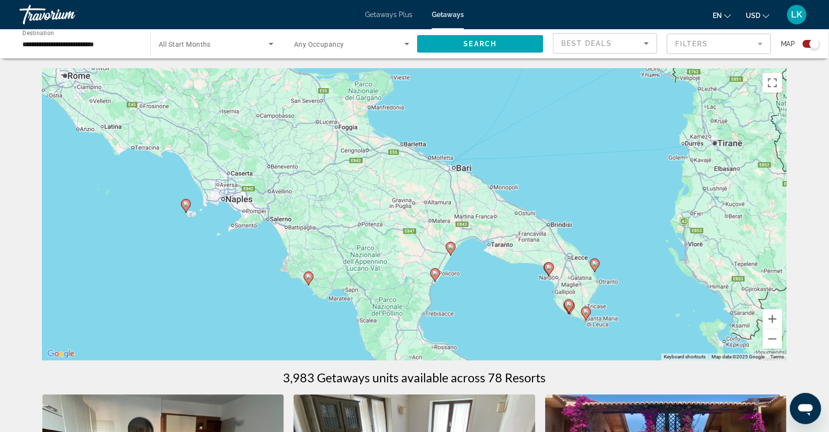
drag, startPoint x: 517, startPoint y: 258, endPoint x: 530, endPoint y: 360, distance: 103.1
click at [530, 360] on div "To activate drag with keyboard, press Alt + Enter. Once in keyboard drag state,…" at bounding box center [414, 214] width 745 height 292
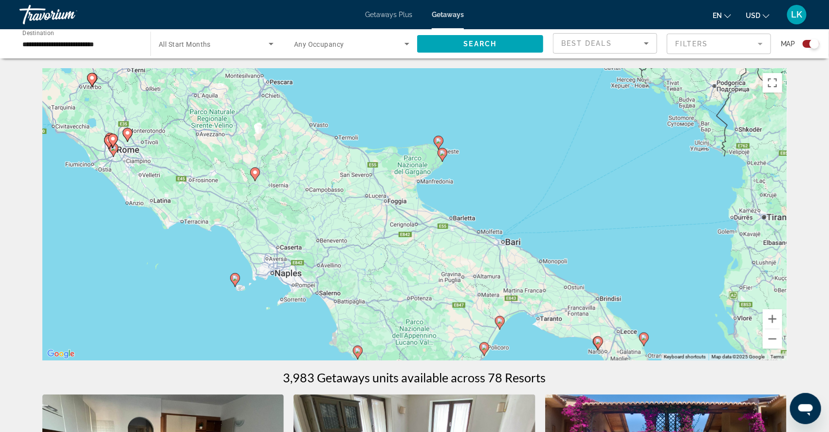
drag, startPoint x: 251, startPoint y: 294, endPoint x: 301, endPoint y: 365, distance: 87.0
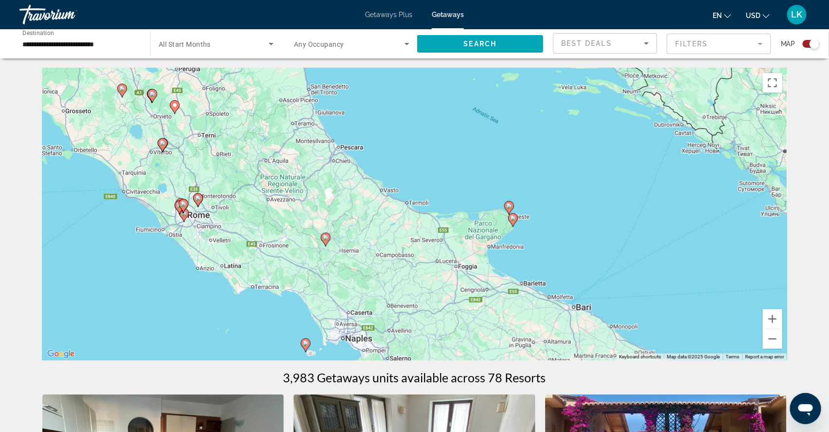
drag, startPoint x: 173, startPoint y: 313, endPoint x: 245, endPoint y: 378, distance: 96.9
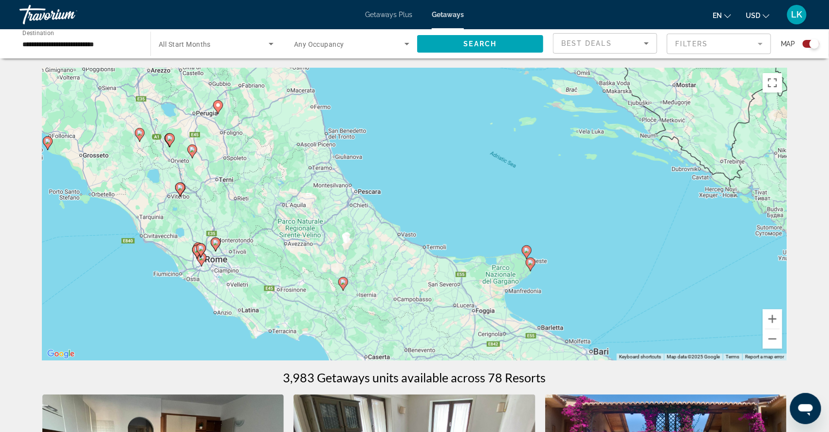
drag, startPoint x: 479, startPoint y: 149, endPoint x: 497, endPoint y: 196, distance: 49.8
click at [497, 196] on div "To activate drag with keyboard, press Alt + Enter. Once in keyboard drag state,…" at bounding box center [414, 214] width 745 height 292
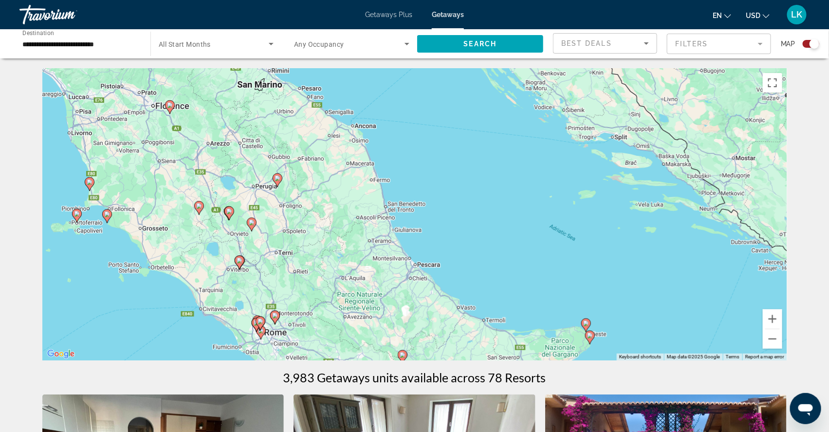
drag, startPoint x: 403, startPoint y: 131, endPoint x: 462, endPoint y: 202, distance: 92.3
click at [462, 203] on div "To activate drag with keyboard, press Alt + Enter. Once in keyboard drag state,…" at bounding box center [414, 214] width 745 height 292
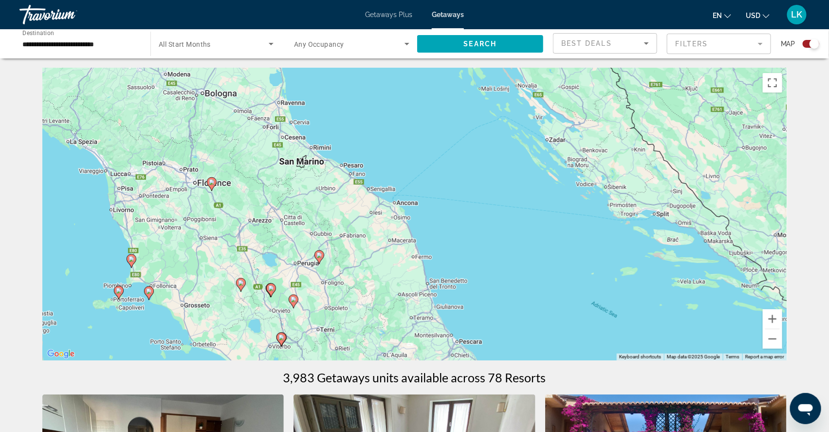
drag, startPoint x: 434, startPoint y: 186, endPoint x: 478, endPoint y: 261, distance: 87.5
click at [478, 264] on div "To activate drag with keyboard, press Alt + Enter. Once in keyboard drag state,…" at bounding box center [414, 214] width 745 height 292
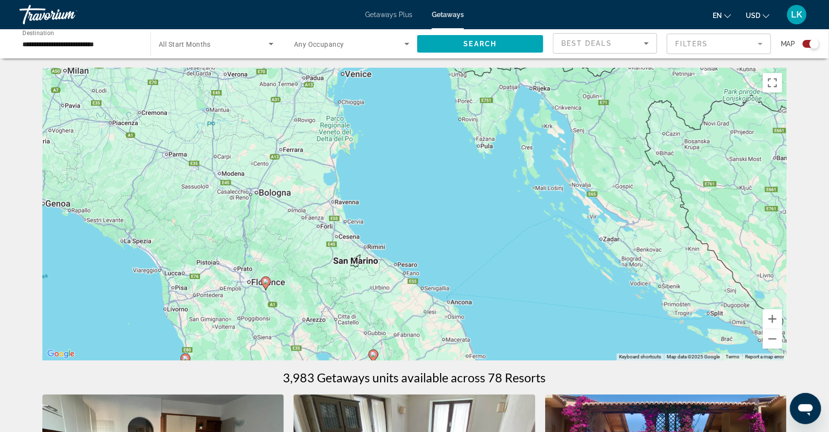
drag, startPoint x: 438, startPoint y: 186, endPoint x: 493, endPoint y: 286, distance: 114.4
click at [493, 287] on div "To activate drag with keyboard, press Alt + Enter. Once in keyboard drag state,…" at bounding box center [414, 214] width 745 height 292
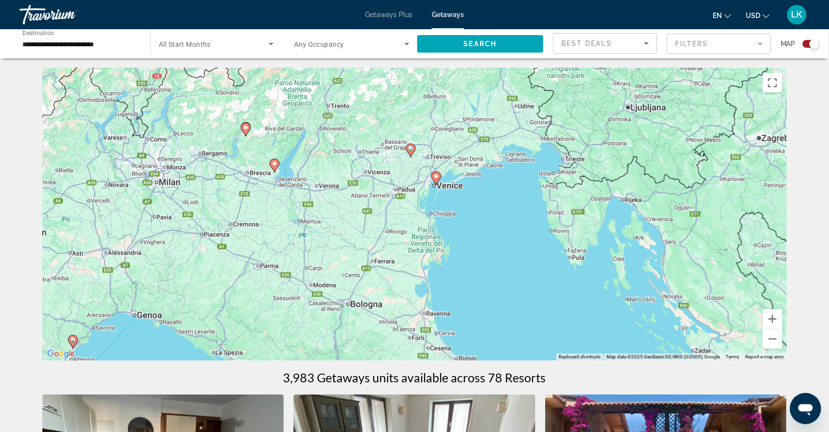
drag, startPoint x: 434, startPoint y: 204, endPoint x: 526, endPoint y: 313, distance: 143.4
click at [526, 314] on div "To activate drag with keyboard, press Alt + Enter. Once in keyboard drag state,…" at bounding box center [414, 214] width 745 height 292
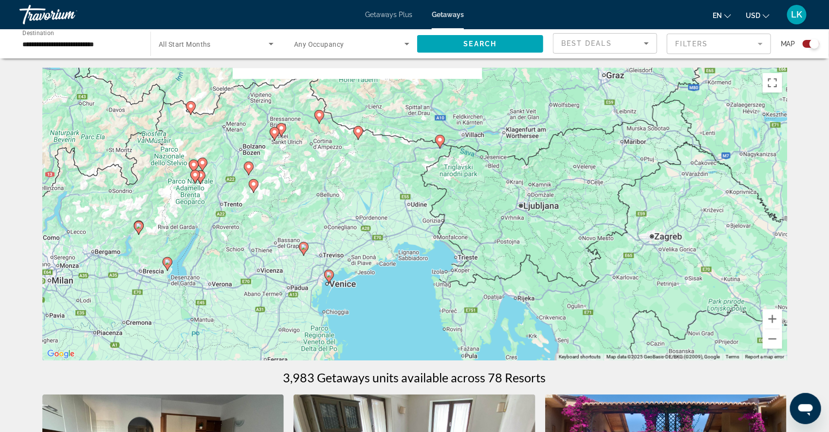
drag, startPoint x: 484, startPoint y: 222, endPoint x: 374, endPoint y: 321, distance: 148.3
click at [374, 322] on div "To activate drag with keyboard, press Alt + Enter. Once in keyboard drag state,…" at bounding box center [414, 214] width 745 height 292
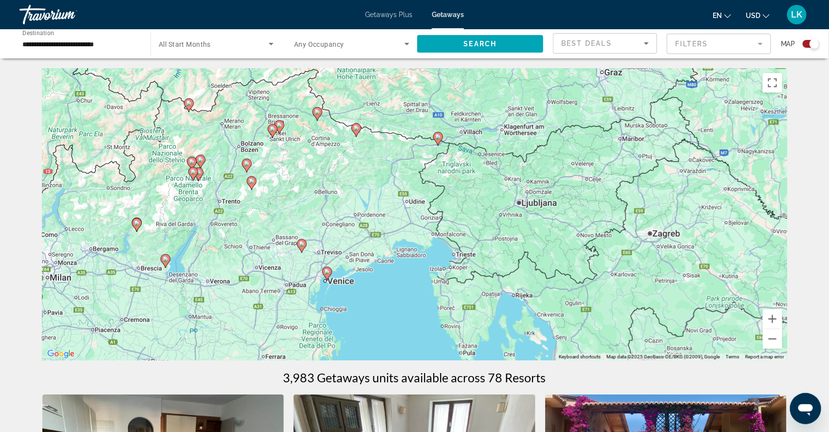
click at [327, 275] on image "Main content" at bounding box center [327, 272] width 6 height 6
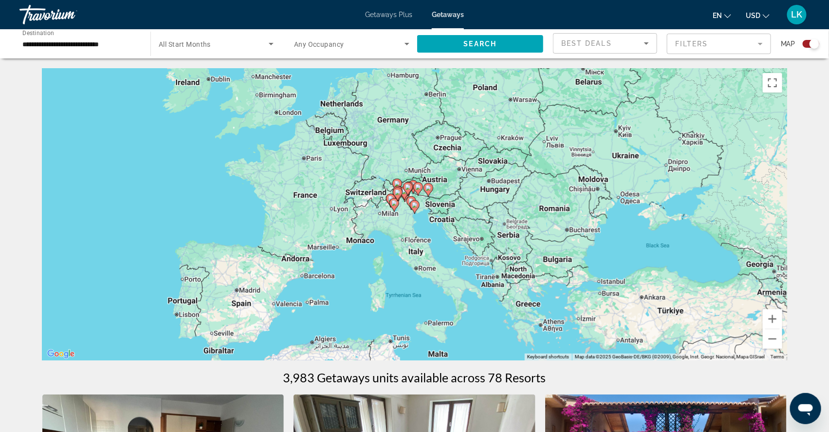
click at [415, 208] on image "Main content" at bounding box center [415, 205] width 6 height 6
type input "**********"
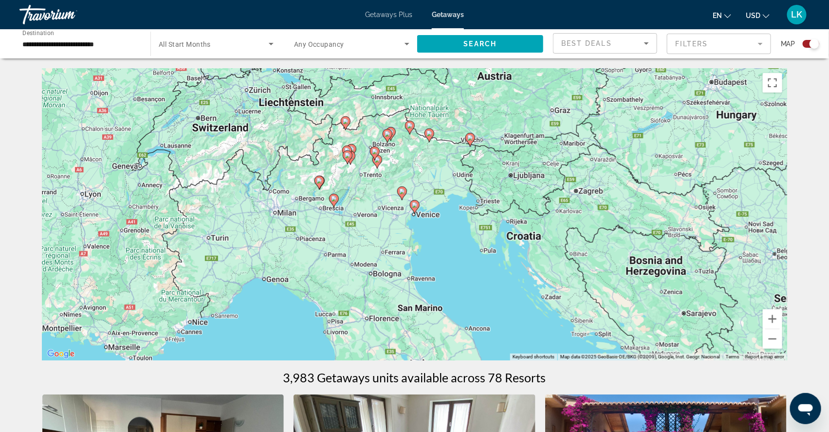
click at [415, 208] on image "Main content" at bounding box center [415, 205] width 6 height 6
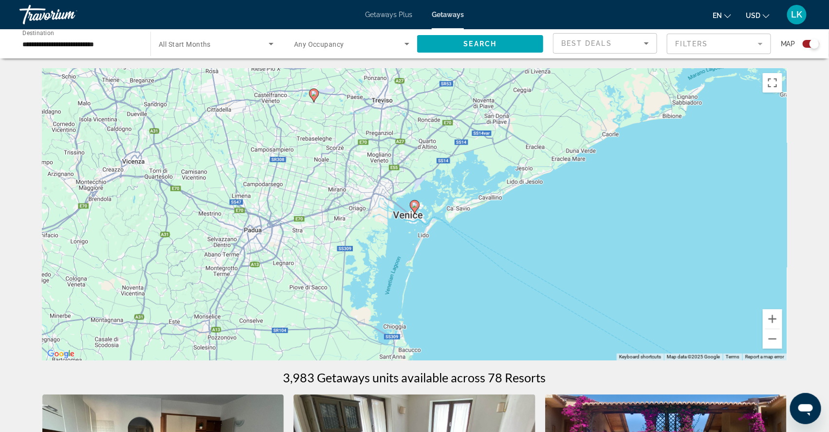
click at [415, 208] on image "Main content" at bounding box center [415, 205] width 6 height 6
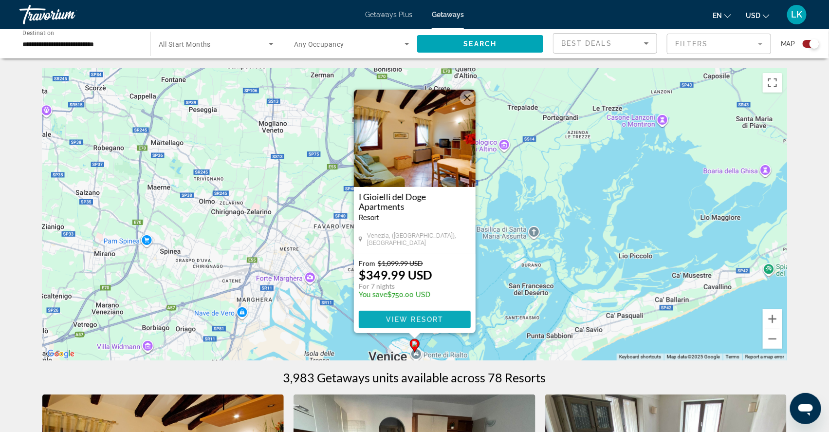
click at [413, 319] on span "View Resort" at bounding box center [414, 320] width 57 height 8
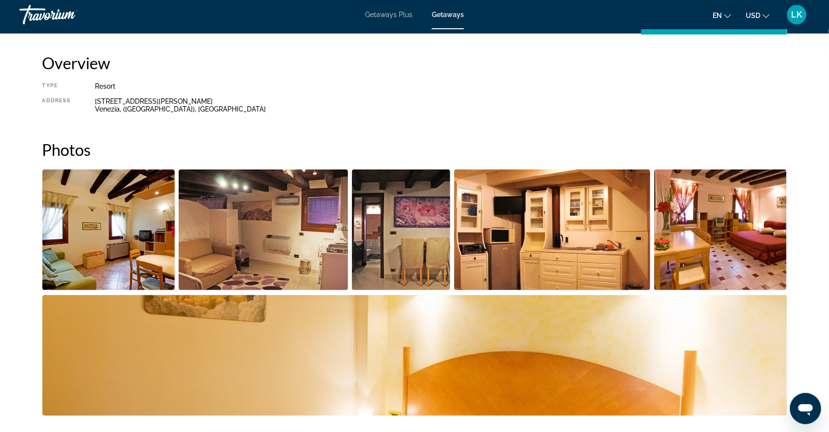
scroll to position [344, 0]
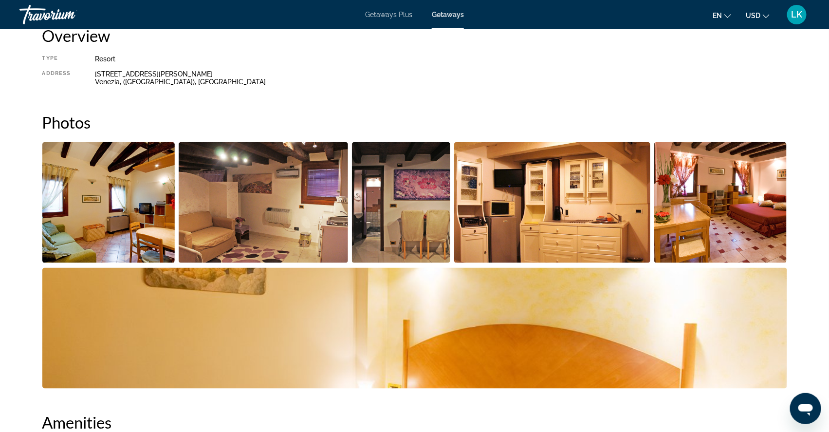
click at [143, 239] on img "Open full-screen image slider" at bounding box center [108, 202] width 133 height 121
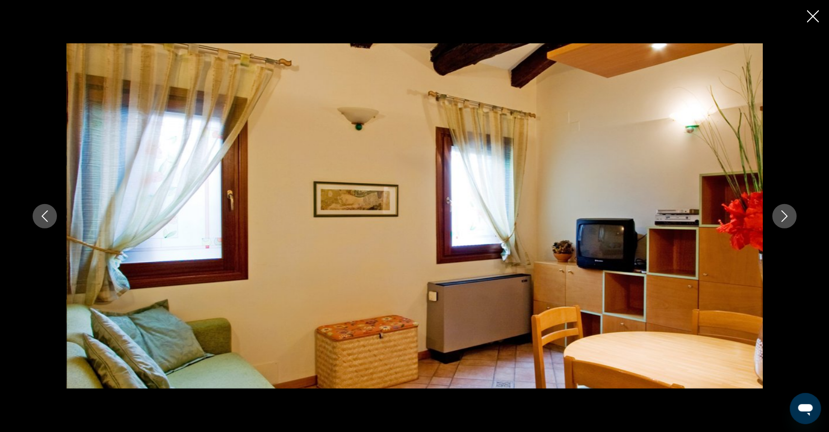
click at [788, 219] on icon "Next image" at bounding box center [785, 216] width 6 height 12
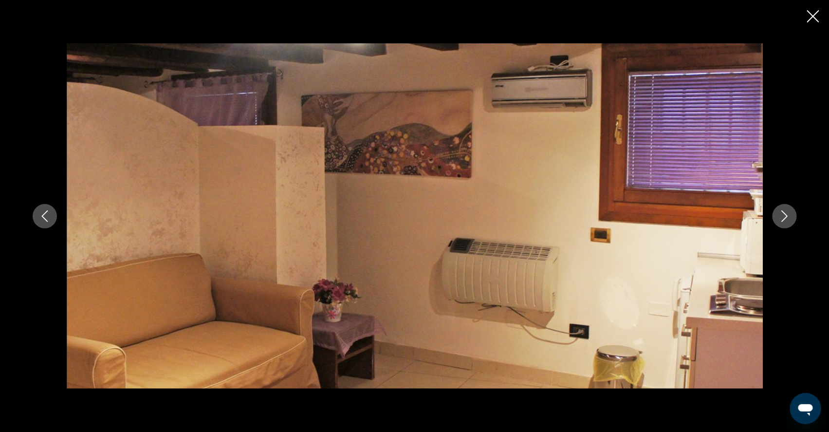
click at [788, 219] on icon "Next image" at bounding box center [785, 216] width 6 height 12
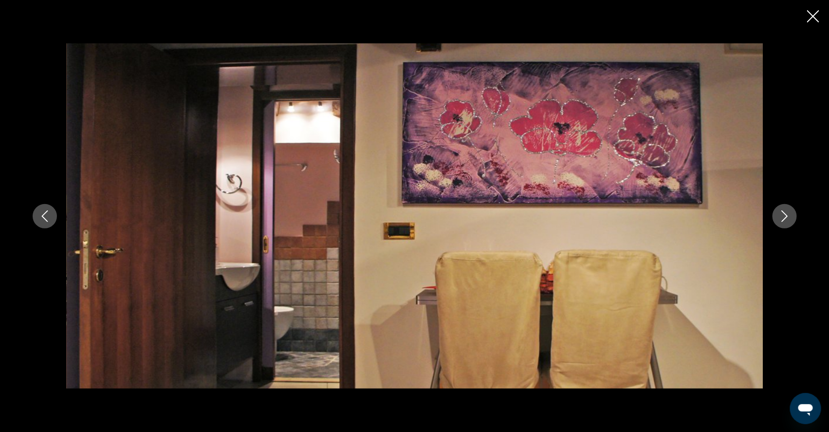
click at [788, 219] on icon "Next image" at bounding box center [785, 216] width 6 height 12
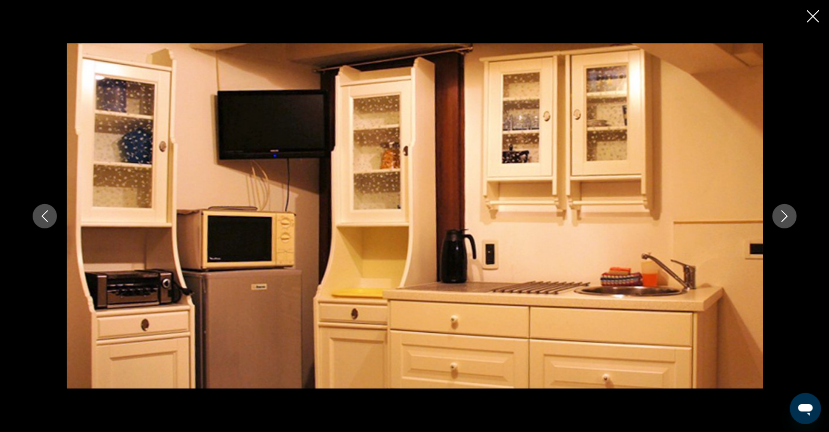
click at [788, 219] on icon "Next image" at bounding box center [785, 216] width 6 height 12
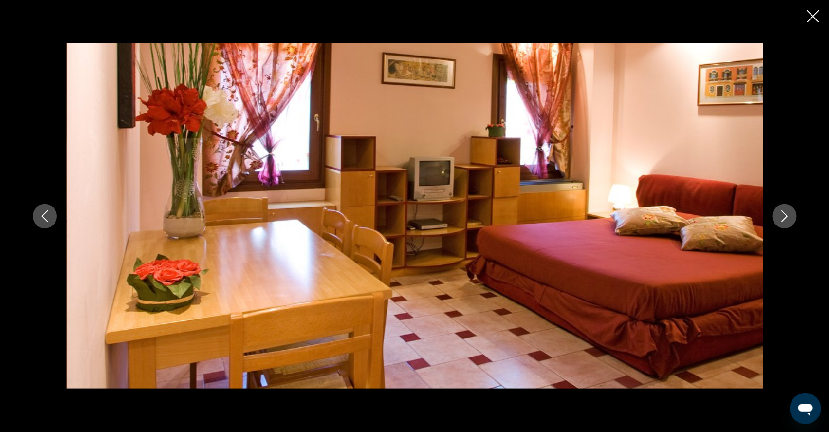
click at [788, 219] on icon "Next image" at bounding box center [785, 216] width 6 height 12
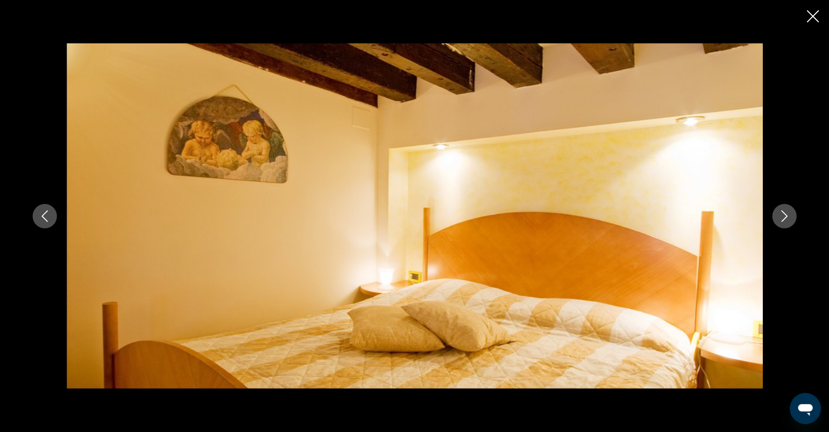
click at [788, 219] on icon "Next image" at bounding box center [785, 216] width 6 height 12
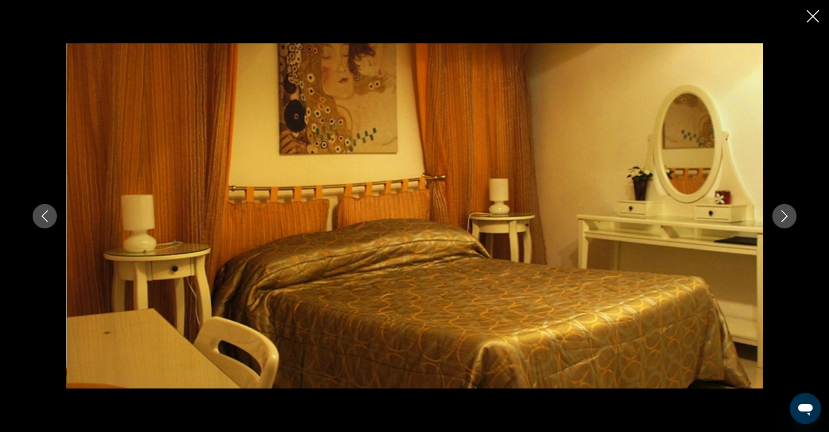
click at [788, 219] on icon "Next image" at bounding box center [785, 216] width 6 height 12
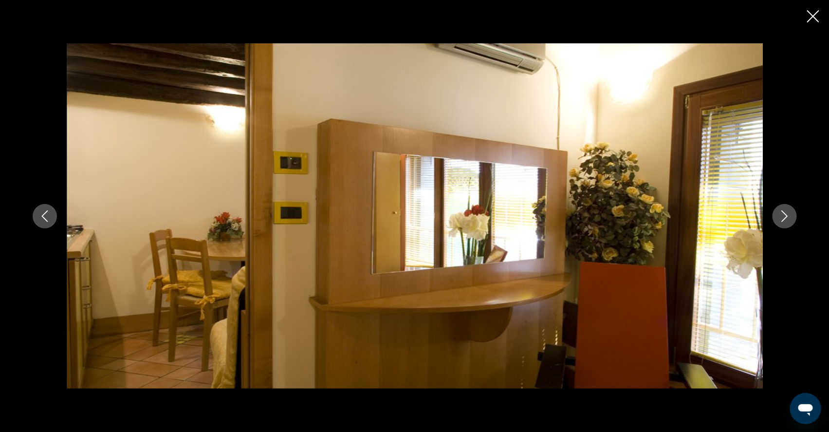
click at [788, 219] on icon "Next image" at bounding box center [785, 216] width 6 height 12
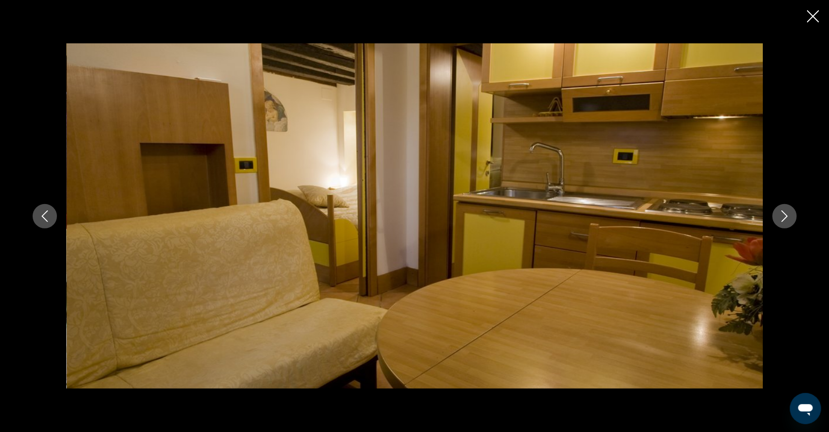
click at [788, 219] on icon "Next image" at bounding box center [785, 216] width 6 height 12
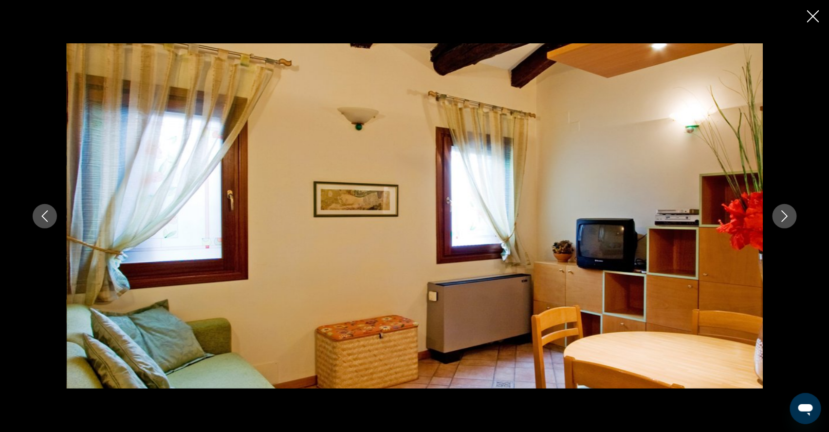
click at [788, 219] on icon "Next image" at bounding box center [785, 216] width 6 height 12
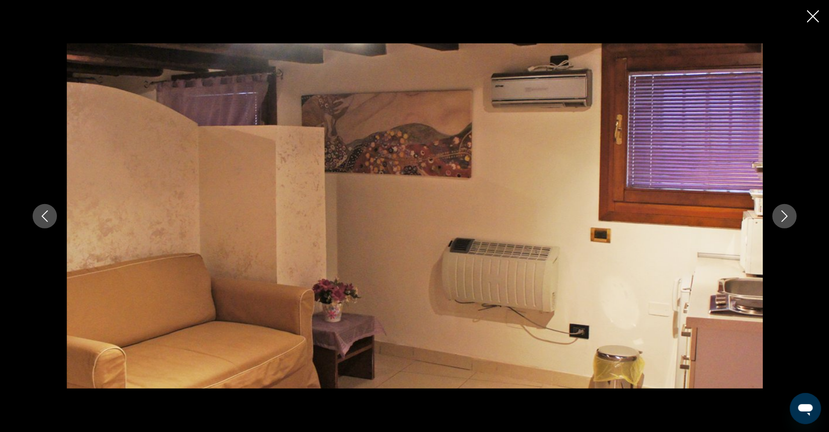
click at [791, 220] on icon "Next image" at bounding box center [785, 216] width 12 height 12
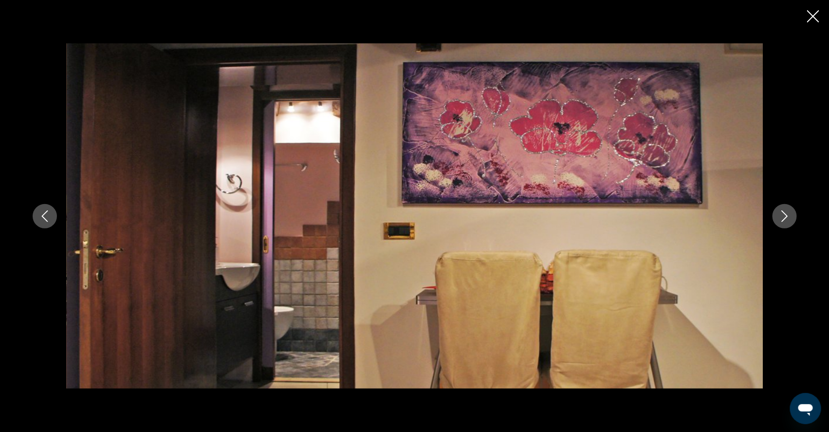
click at [797, 222] on button "Next image" at bounding box center [785, 216] width 24 height 24
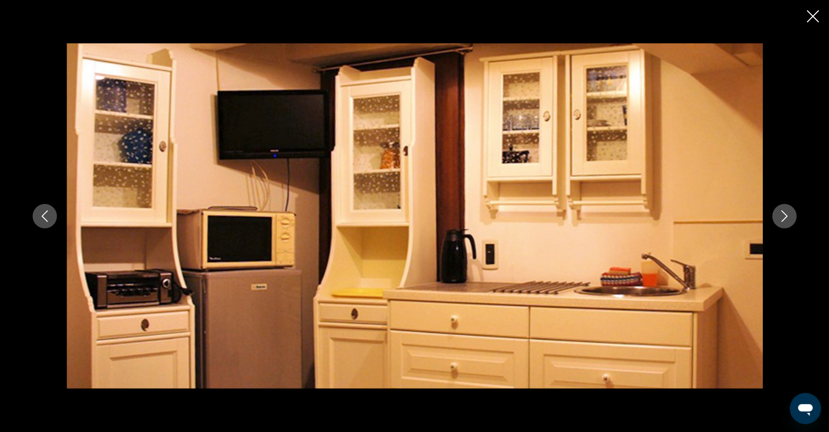
click at [797, 222] on button "Next image" at bounding box center [785, 216] width 24 height 24
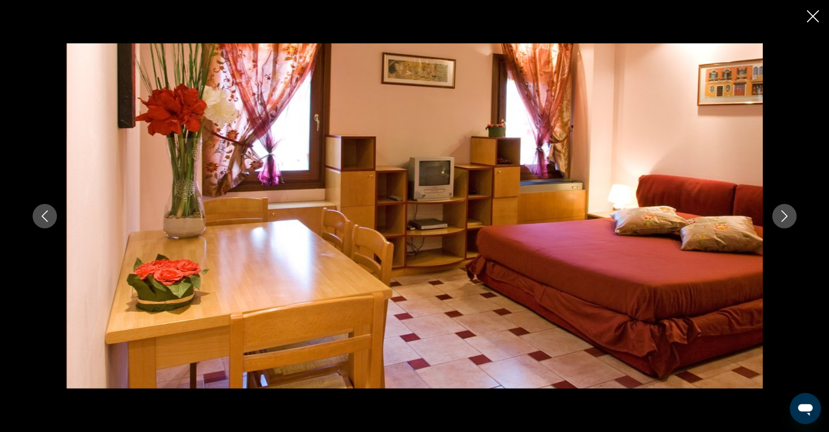
click at [797, 219] on button "Next image" at bounding box center [785, 216] width 24 height 24
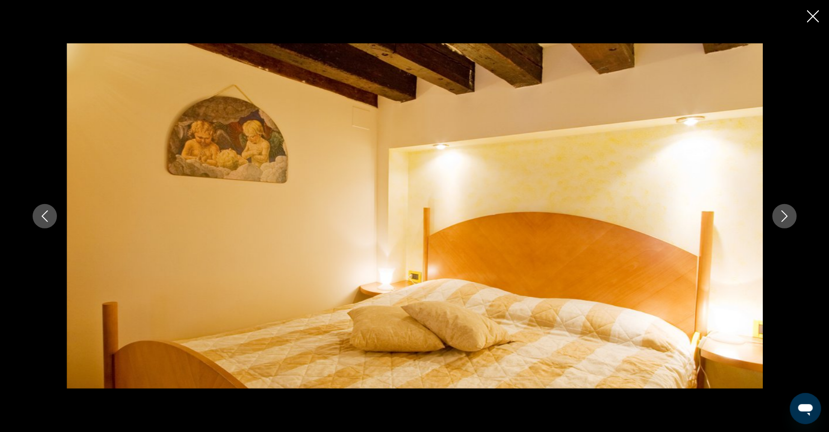
click at [797, 219] on button "Next image" at bounding box center [785, 216] width 24 height 24
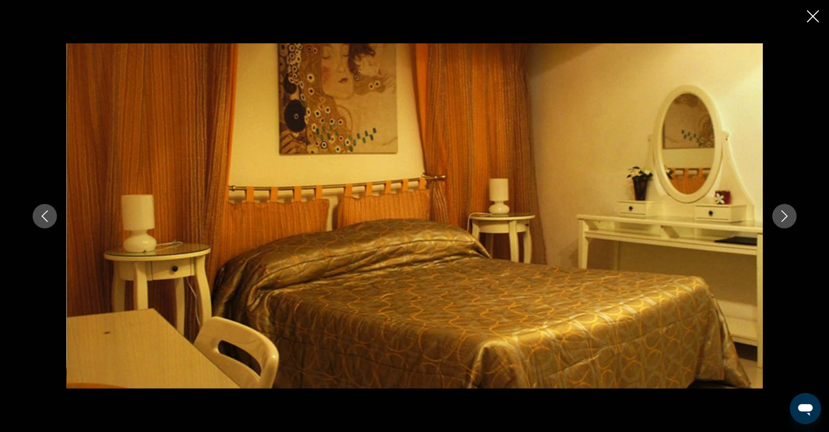
click at [797, 219] on button "Next image" at bounding box center [785, 216] width 24 height 24
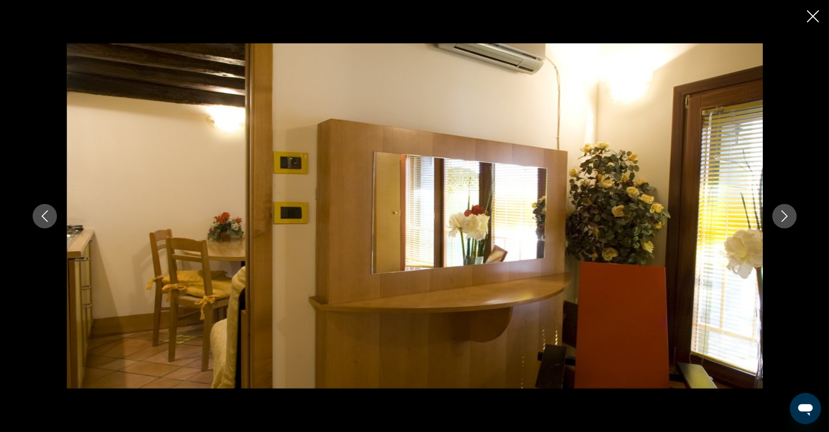
click at [797, 219] on button "Next image" at bounding box center [785, 216] width 24 height 24
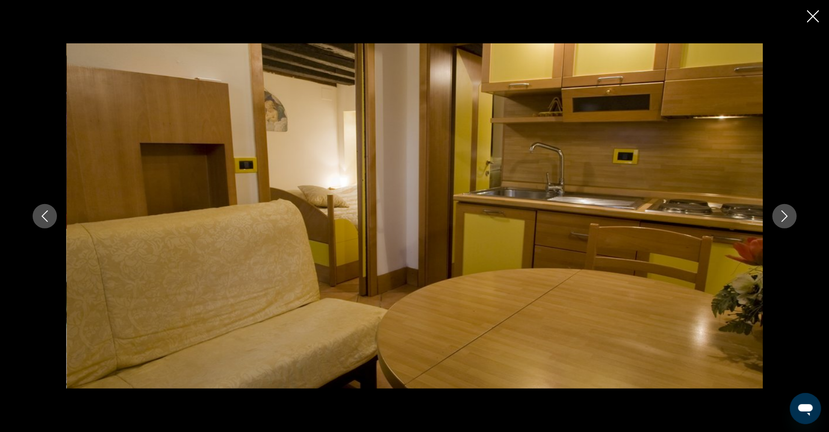
click at [797, 219] on button "Next image" at bounding box center [785, 216] width 24 height 24
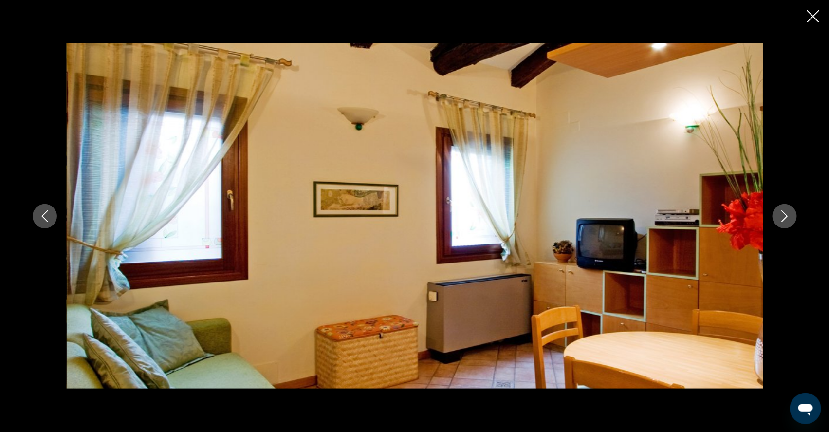
click at [797, 219] on button "Next image" at bounding box center [785, 216] width 24 height 24
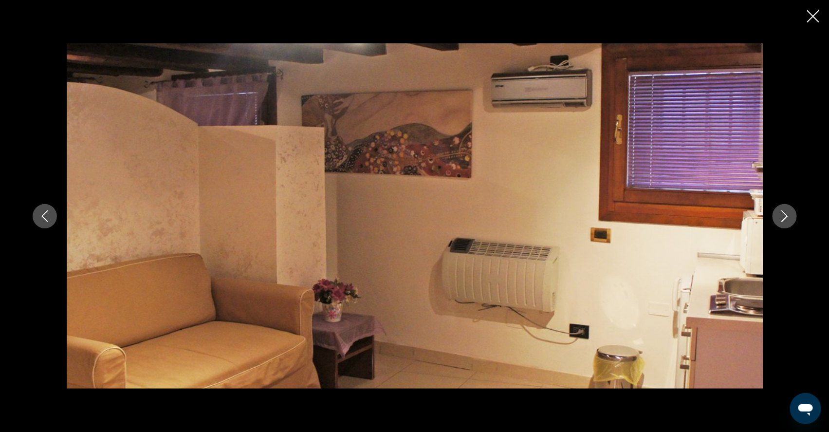
click at [797, 219] on button "Next image" at bounding box center [785, 216] width 24 height 24
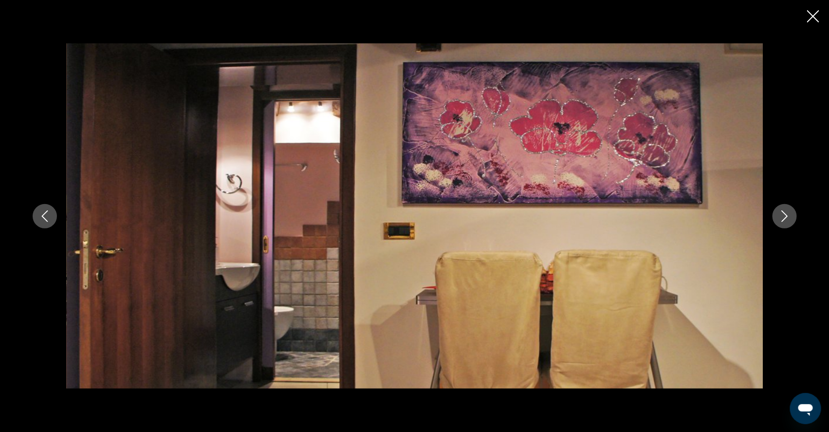
click at [797, 219] on button "Next image" at bounding box center [785, 216] width 24 height 24
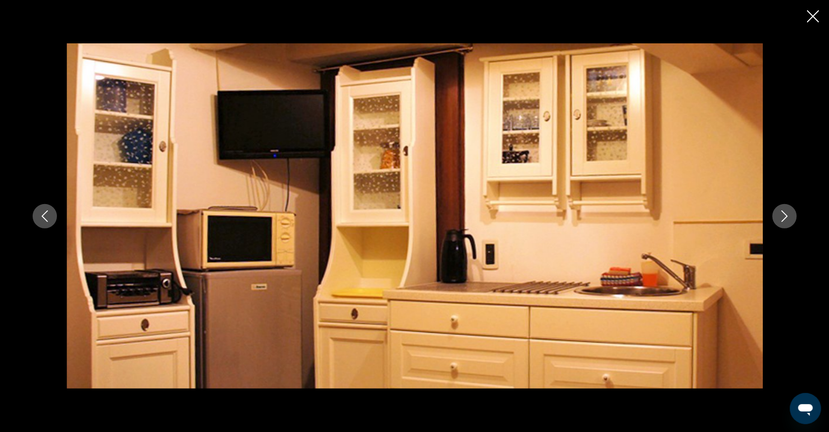
click at [812, 18] on icon "Close slideshow" at bounding box center [813, 16] width 12 height 12
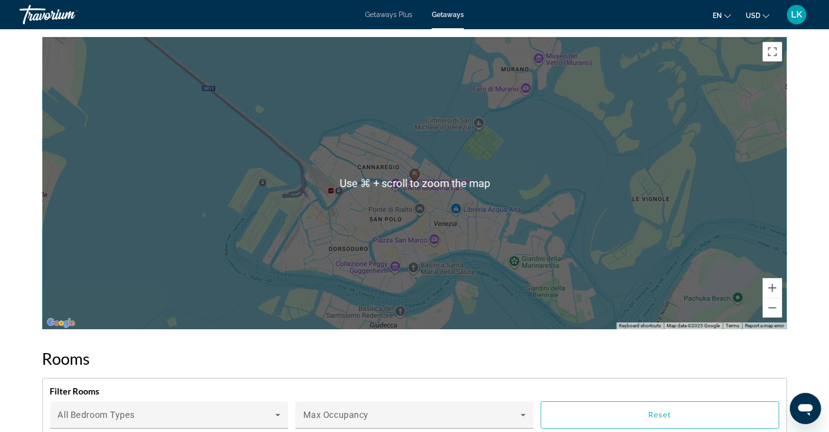
scroll to position [1241, 0]
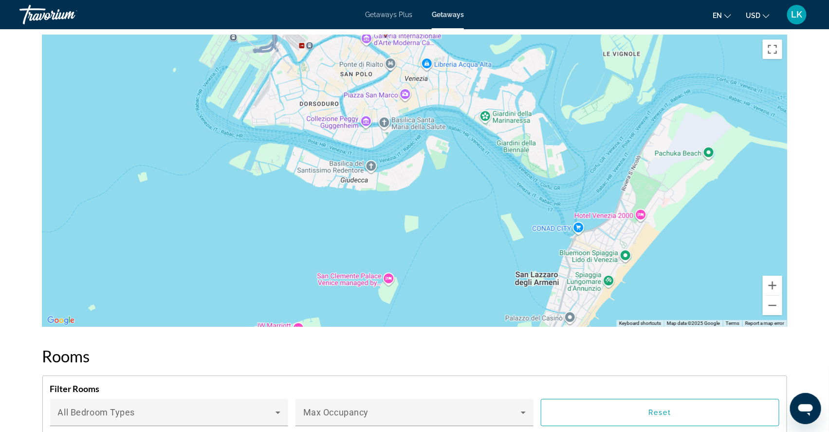
drag, startPoint x: 582, startPoint y: 308, endPoint x: 553, endPoint y: 158, distance: 152.3
click at [553, 158] on div "To activate drag with keyboard, press Alt + Enter. Once in keyboard drag state,…" at bounding box center [414, 181] width 745 height 292
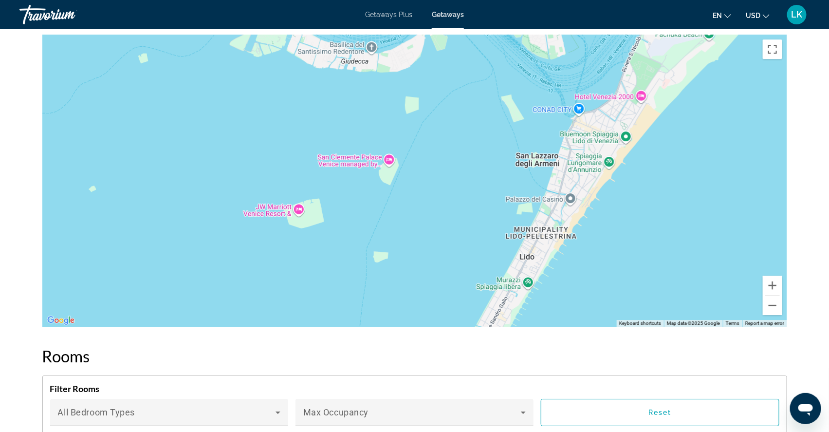
drag, startPoint x: 474, startPoint y: 293, endPoint x: 475, endPoint y: 201, distance: 92.0
click at [475, 201] on div "To activate drag with keyboard, press Alt + Enter. Once in keyboard drag state,…" at bounding box center [414, 181] width 745 height 292
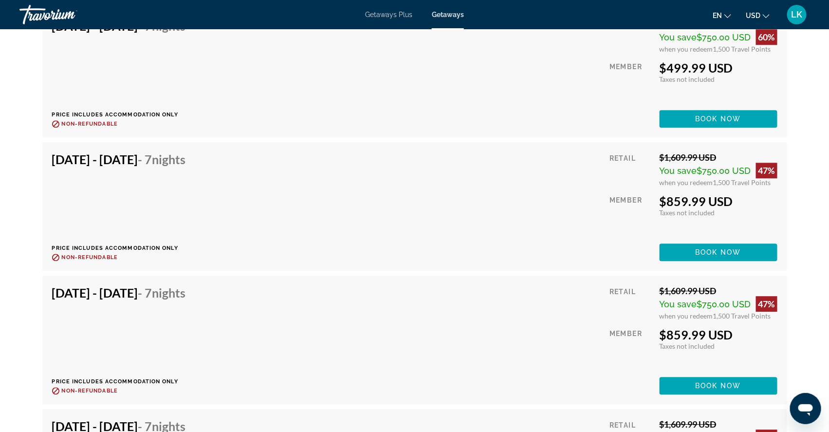
scroll to position [7215, 0]
